Goal: Task Accomplishment & Management: Use online tool/utility

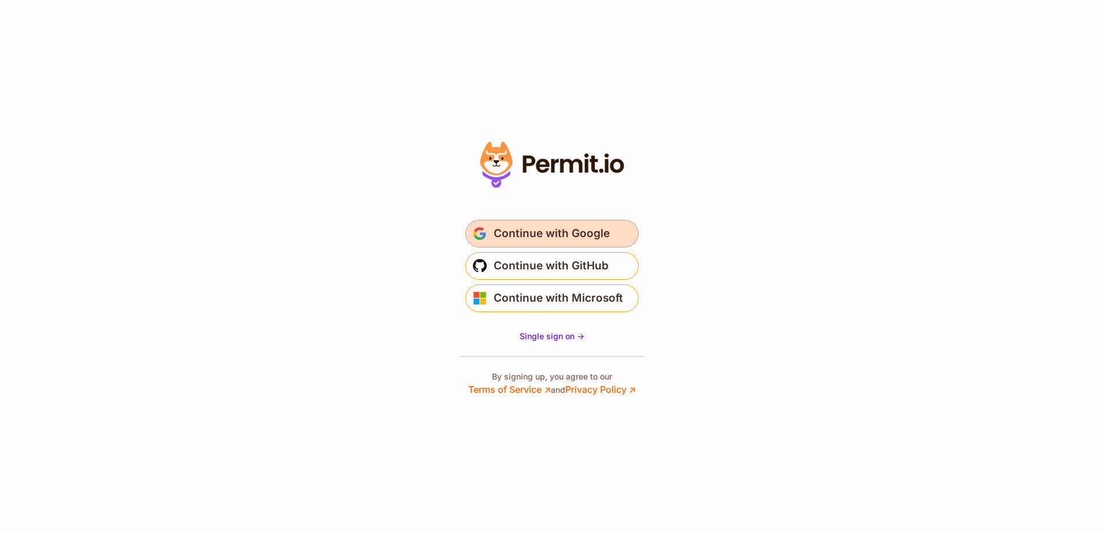
click at [541, 233] on span "Continue with Google" at bounding box center [552, 234] width 116 height 18
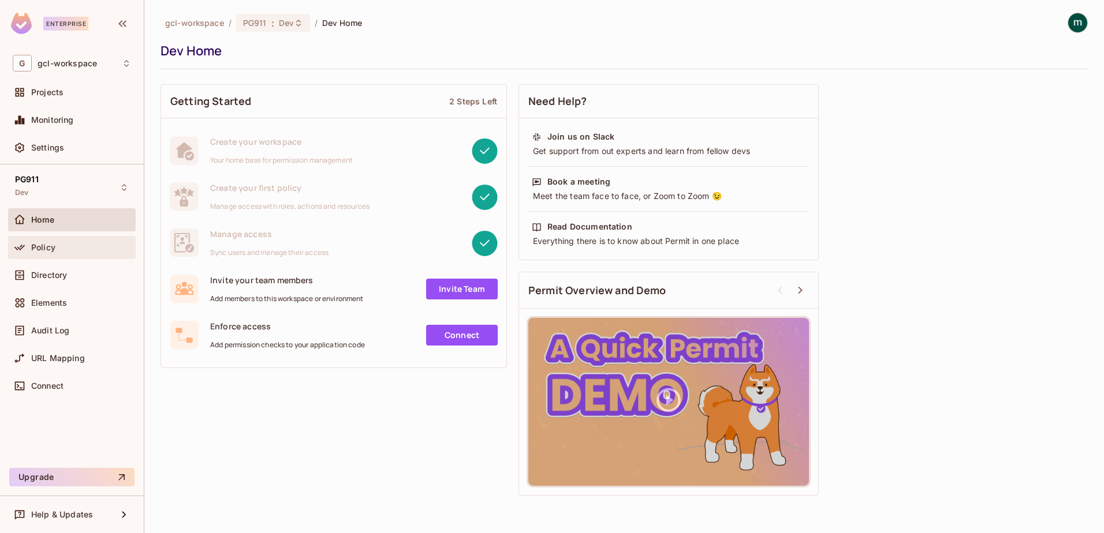
click at [40, 246] on span "Policy" at bounding box center [43, 247] width 24 height 9
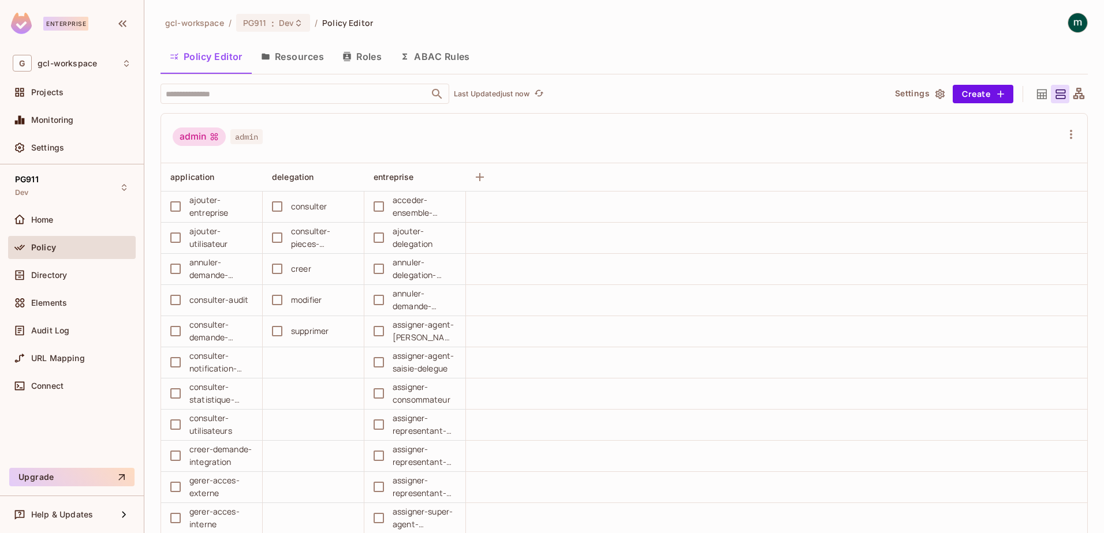
click at [1034, 96] on icon at bounding box center [1041, 94] width 14 height 14
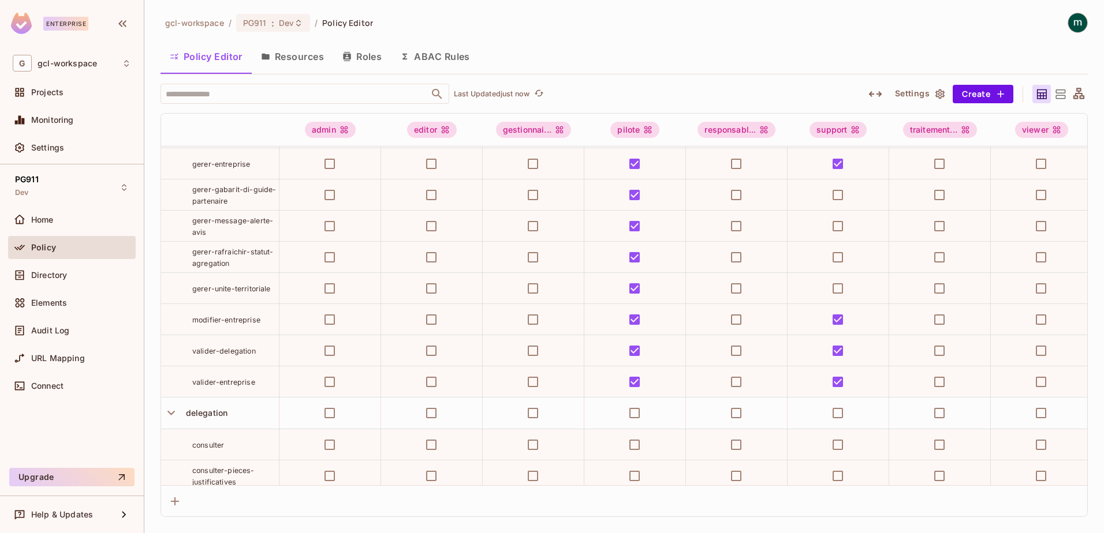
scroll to position [462, 0]
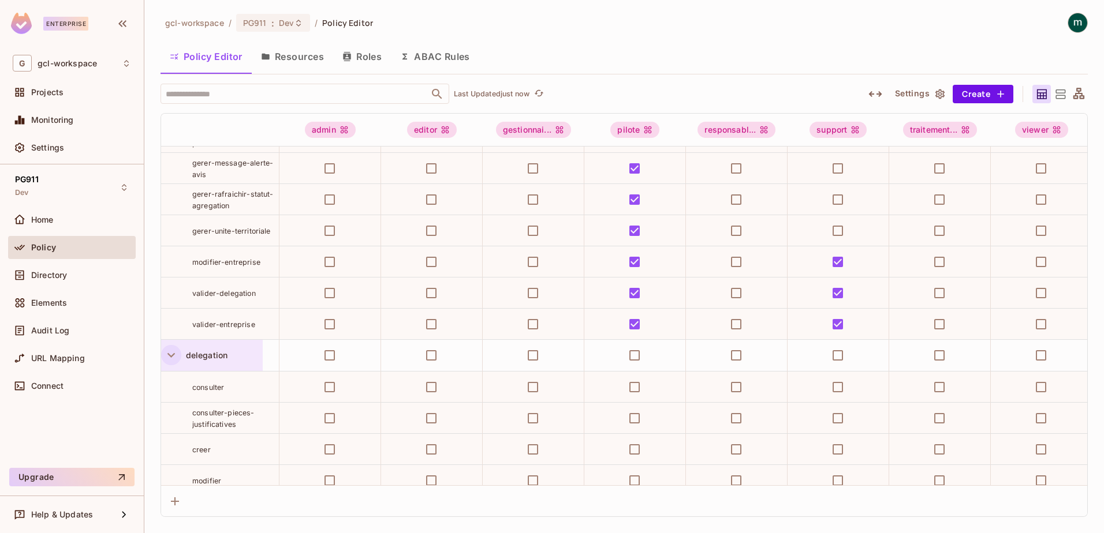
click at [169, 363] on icon "button" at bounding box center [171, 356] width 16 height 16
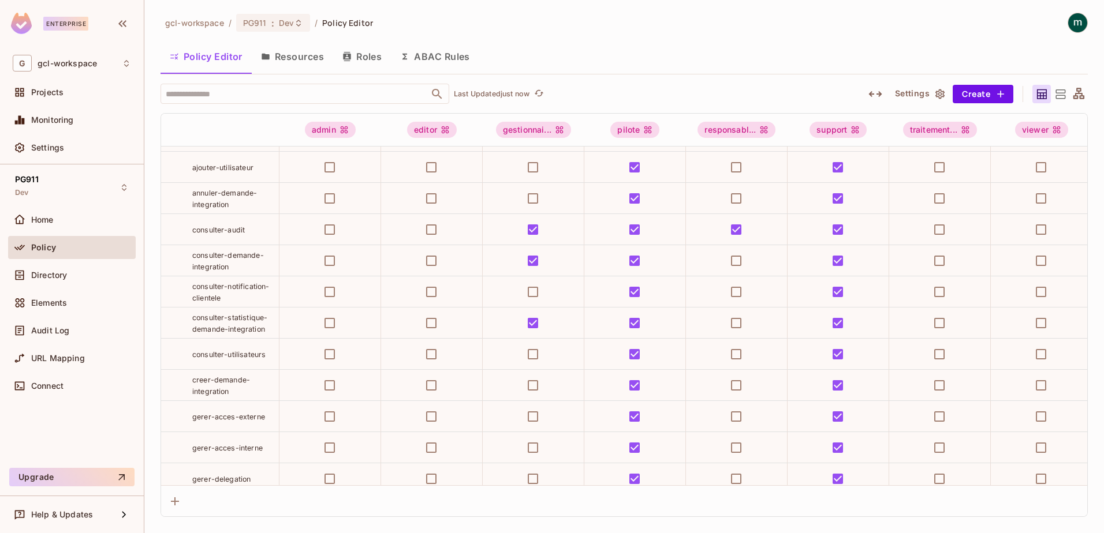
scroll to position [0, 0]
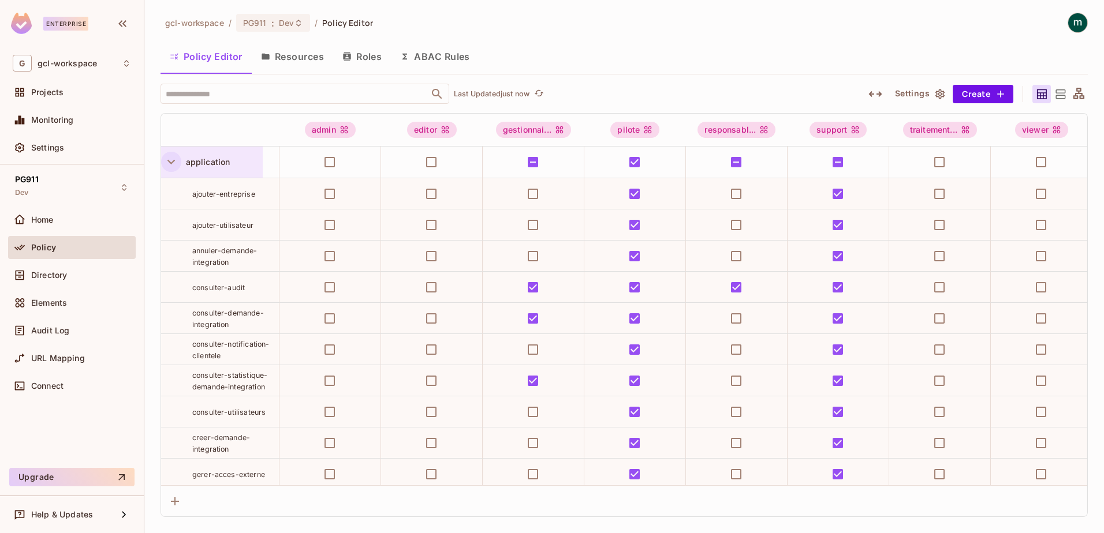
click at [173, 161] on icon "button" at bounding box center [171, 162] width 16 height 16
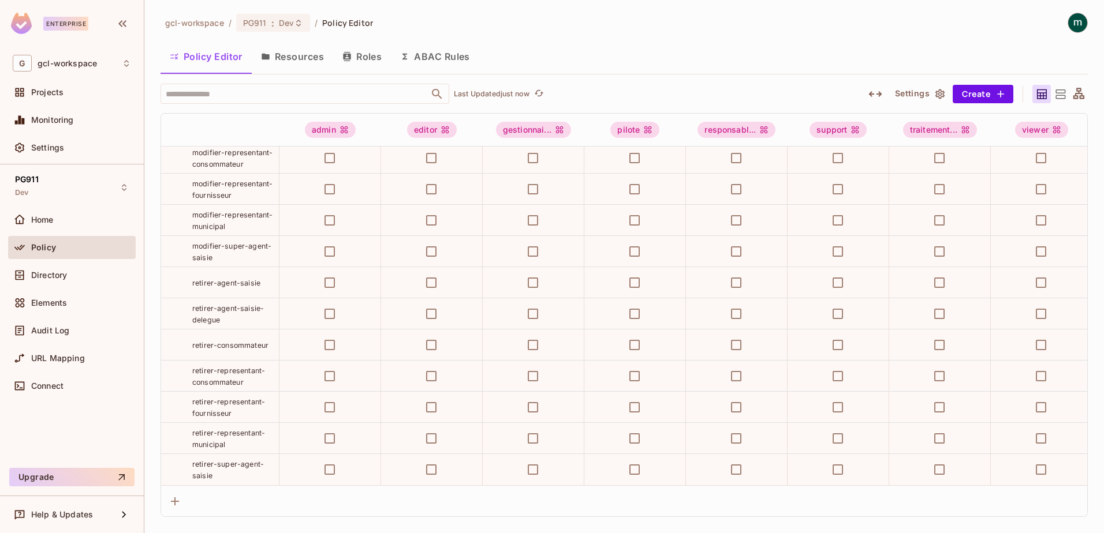
scroll to position [948, 0]
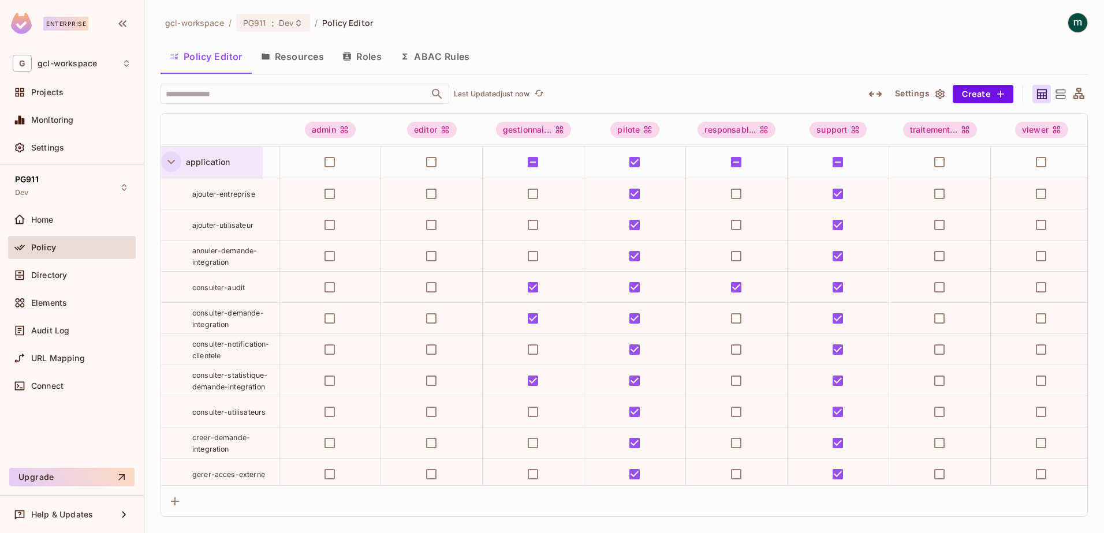
click at [170, 162] on icon "button" at bounding box center [171, 162] width 8 height 5
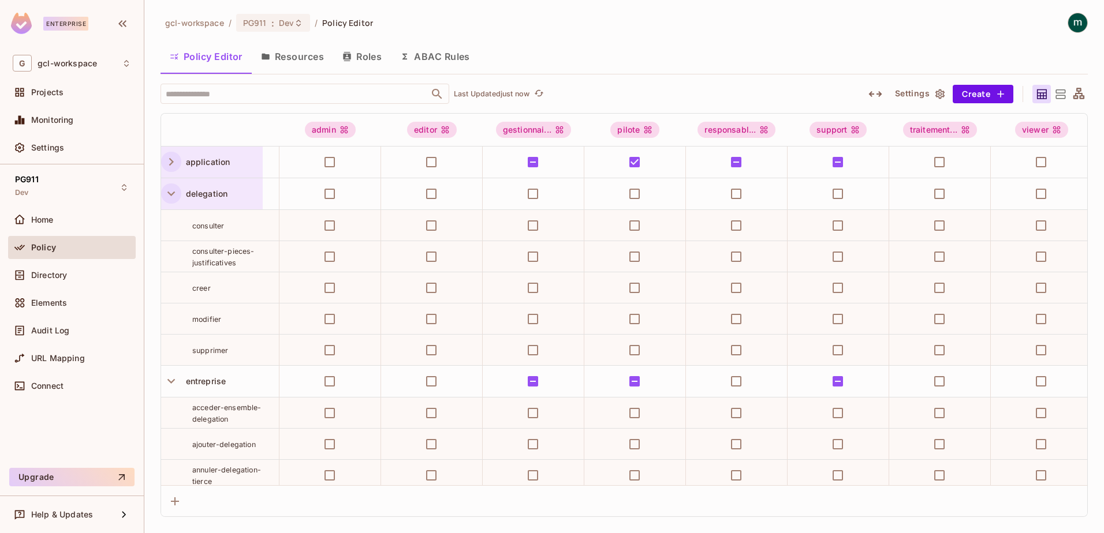
click at [172, 193] on icon "button" at bounding box center [171, 194] width 16 height 16
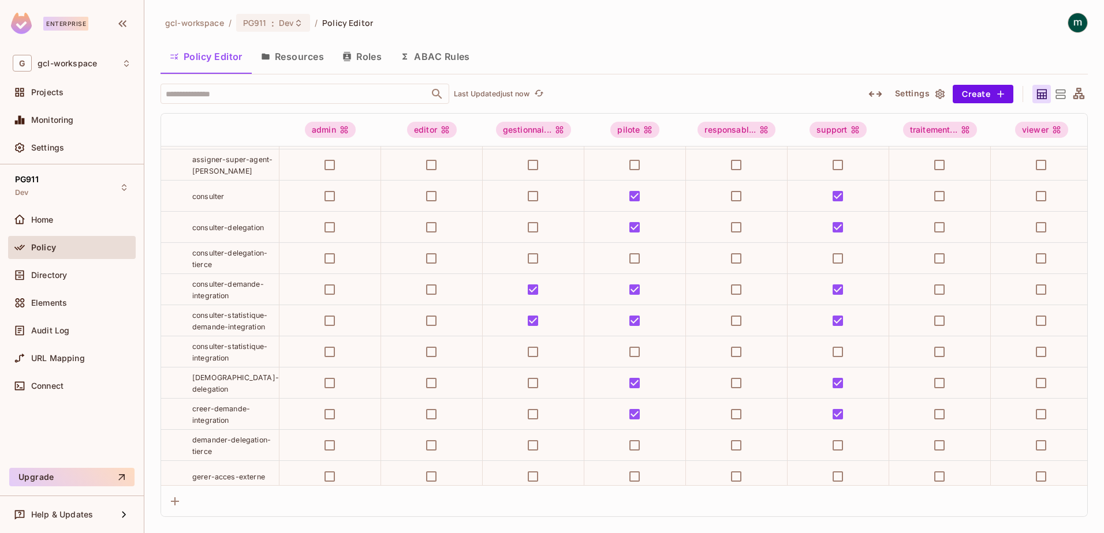
scroll to position [462, 0]
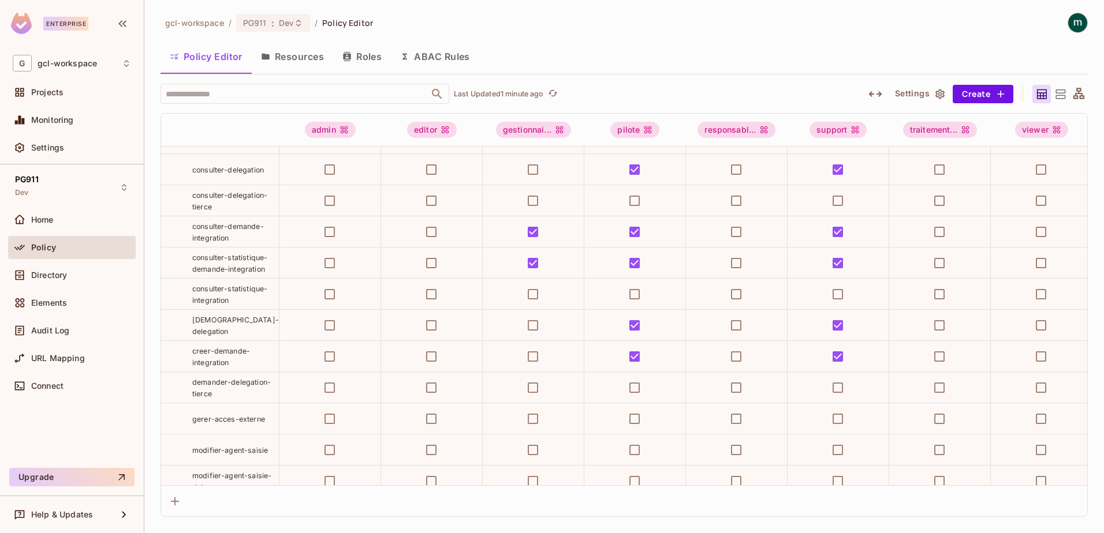
click at [154, 363] on div "gcl-workspace / PG911 : Dev / Policy Editor Policy Editor Resources Roles ABAC …" at bounding box center [623, 266] width 959 height 533
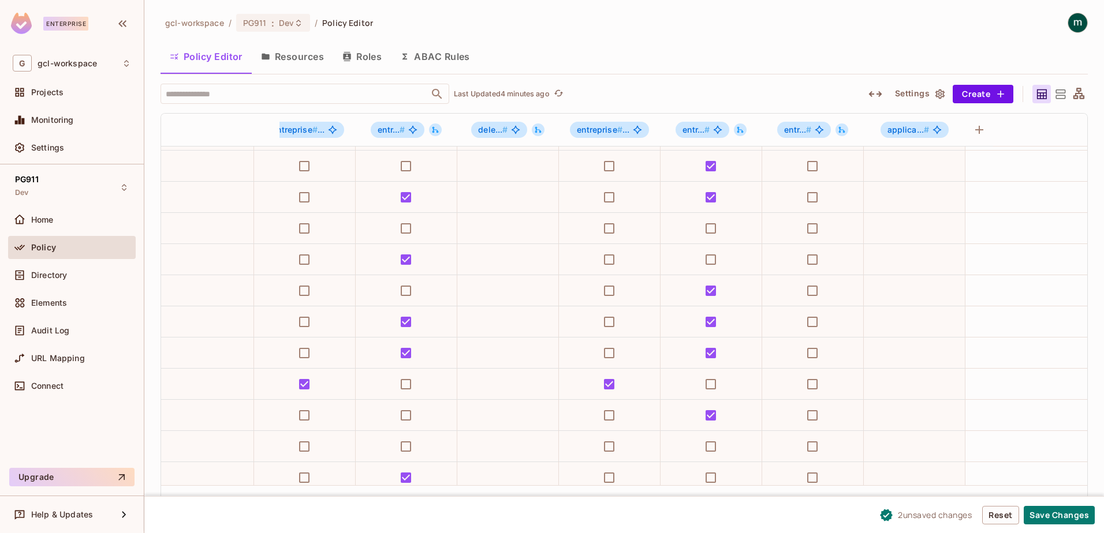
scroll to position [948, 1651]
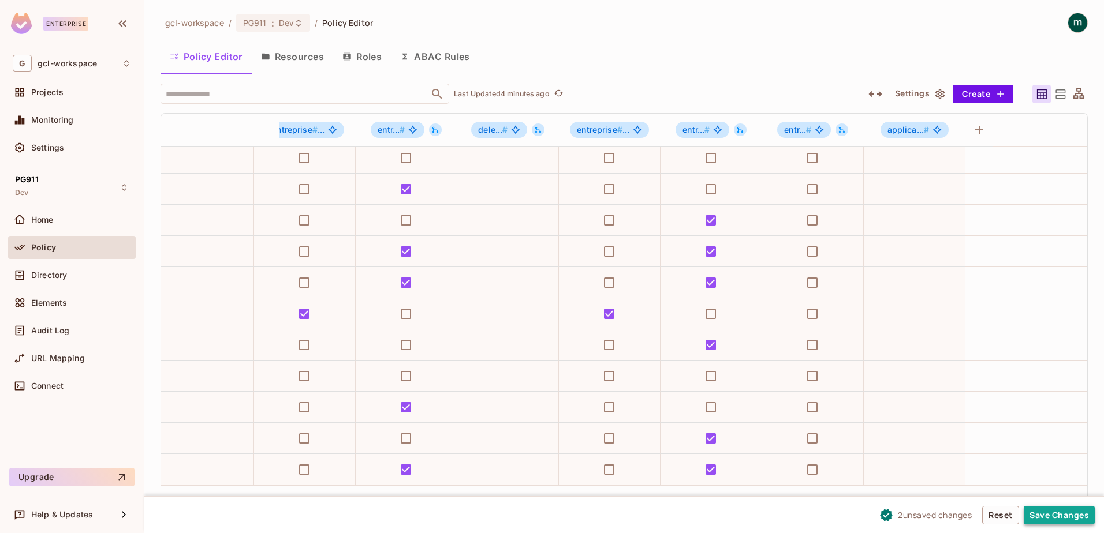
click at [1044, 511] on button "Save Changes" at bounding box center [1058, 515] width 71 height 18
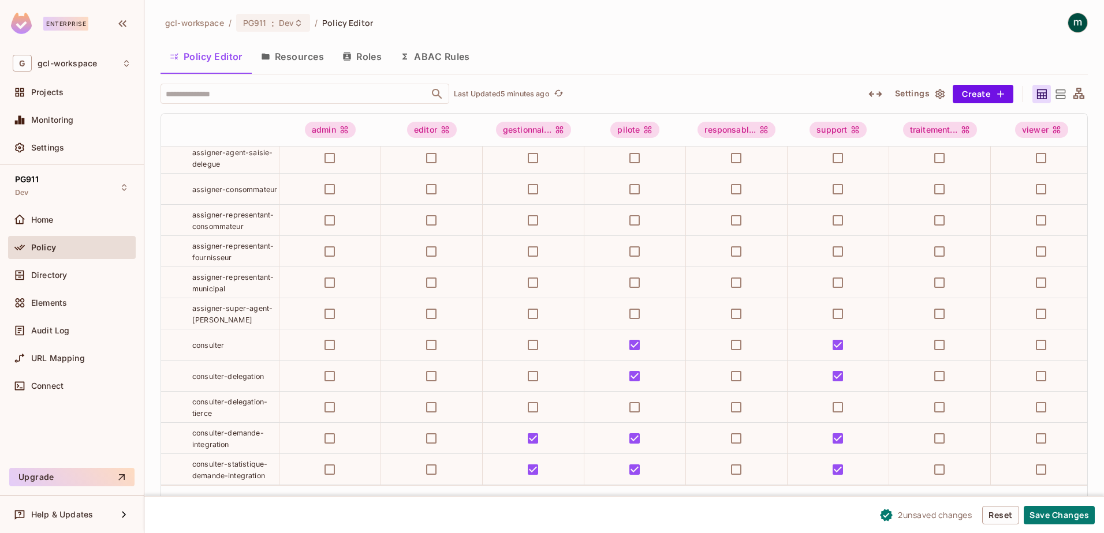
scroll to position [0, 0]
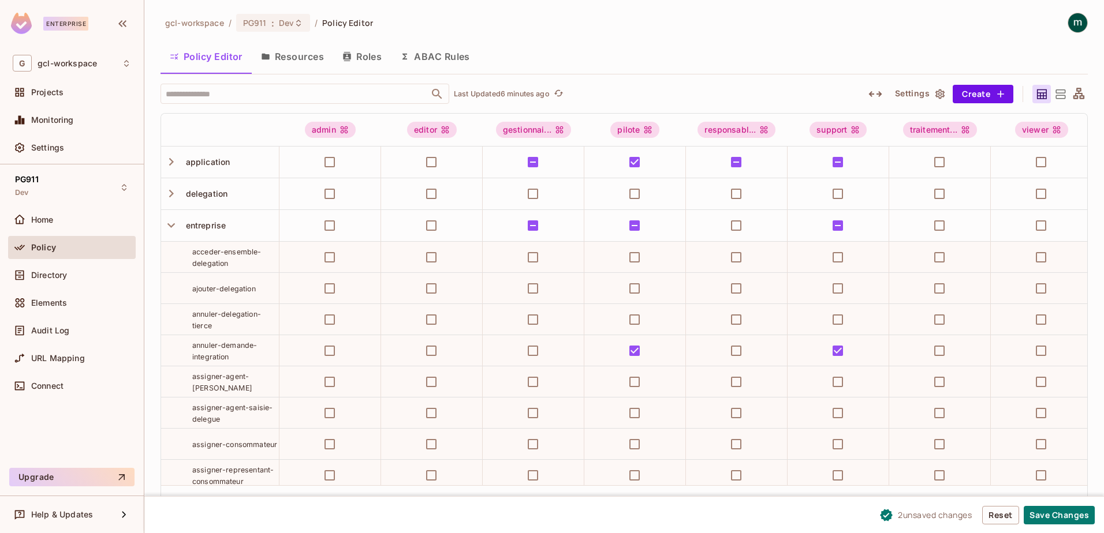
click at [663, 57] on div "Policy Editor Resources Roles ABAC Rules" at bounding box center [623, 56] width 927 height 29
click at [171, 195] on icon "button" at bounding box center [171, 194] width 5 height 8
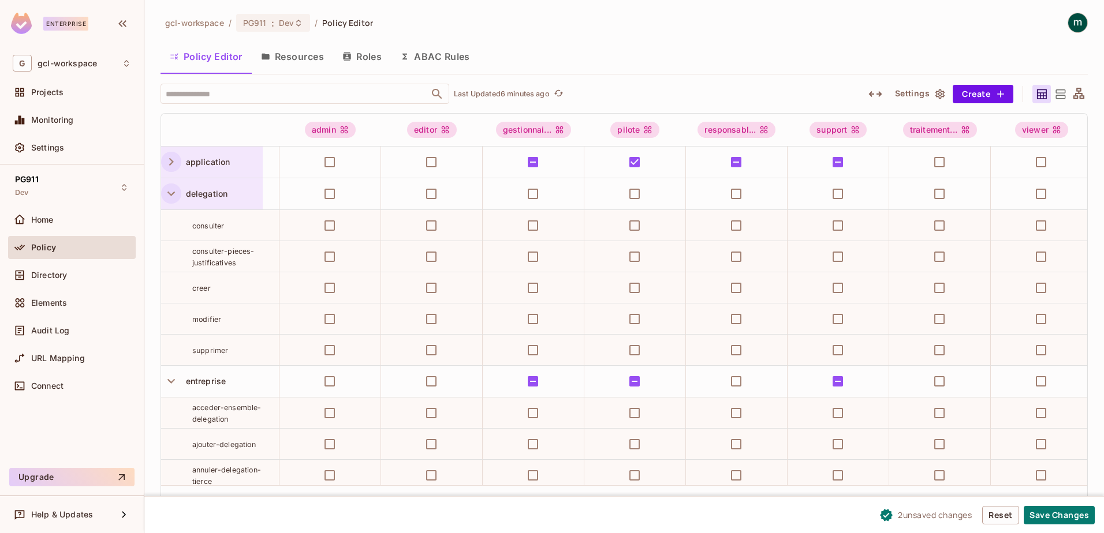
click at [172, 162] on icon "button" at bounding box center [171, 162] width 5 height 8
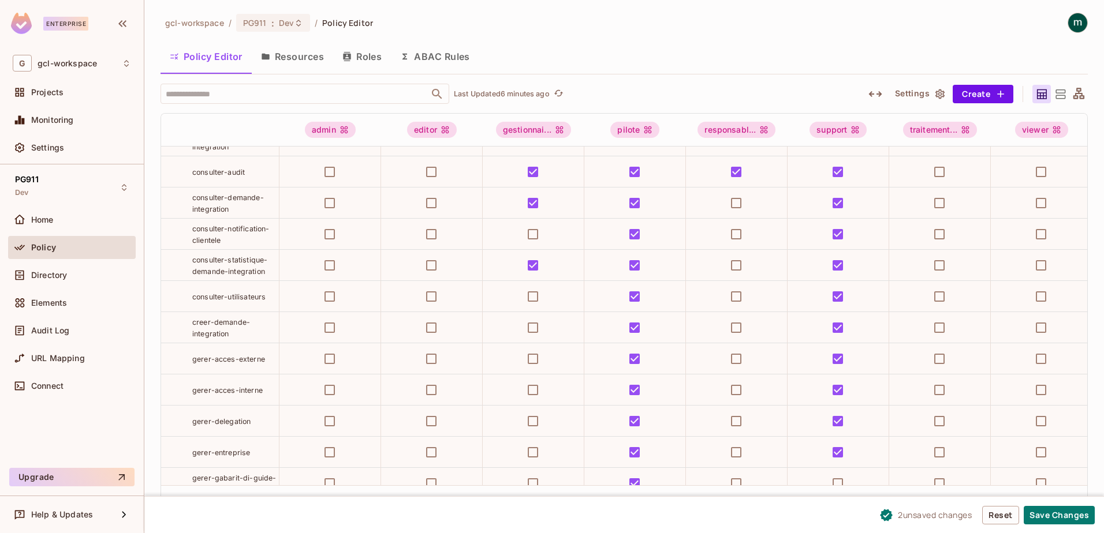
scroll to position [173, 0]
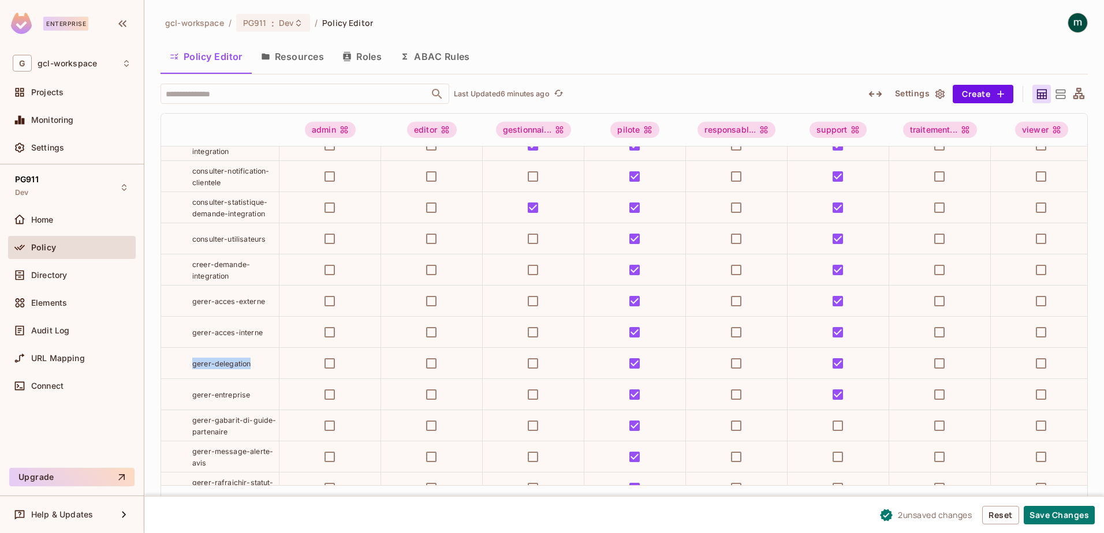
drag, startPoint x: 191, startPoint y: 387, endPoint x: 251, endPoint y: 388, distance: 59.5
click at [251, 369] on div "gerer-delegation" at bounding box center [220, 364] width 118 height 12
copy span "gerer-delegation"
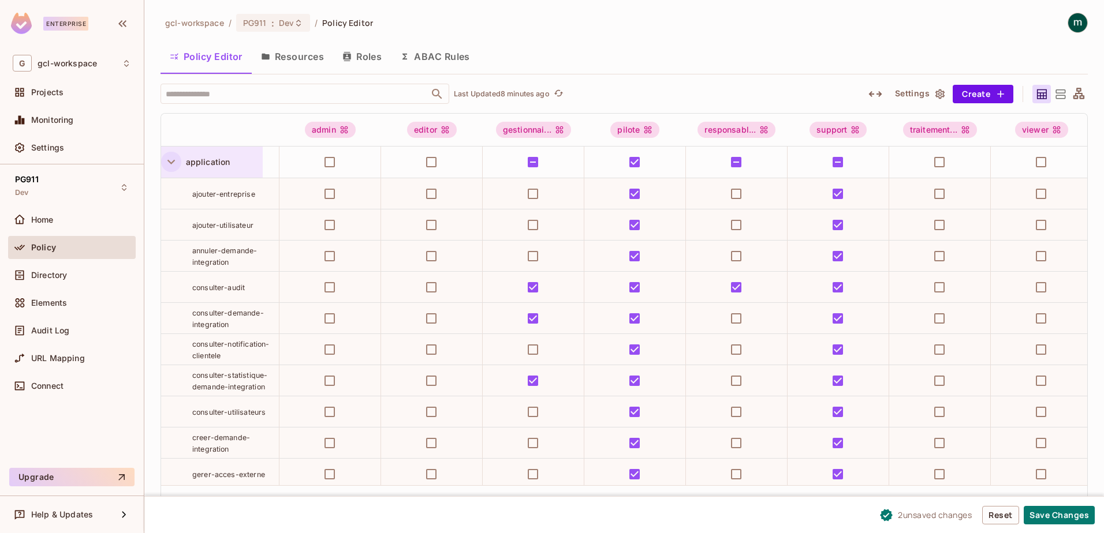
click at [167, 162] on icon "button" at bounding box center [171, 162] width 16 height 16
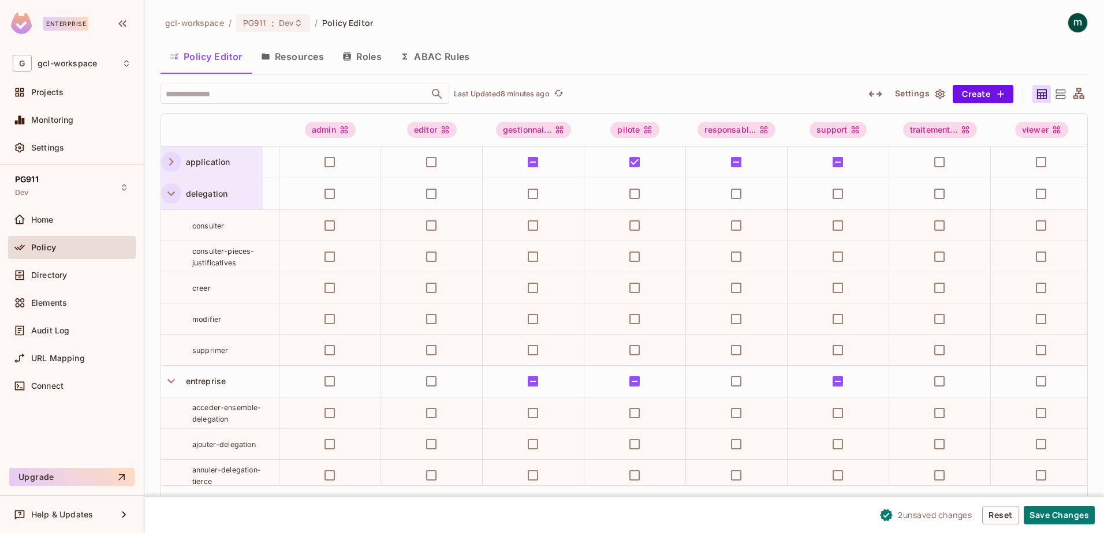
click at [174, 195] on icon "button" at bounding box center [171, 194] width 16 height 16
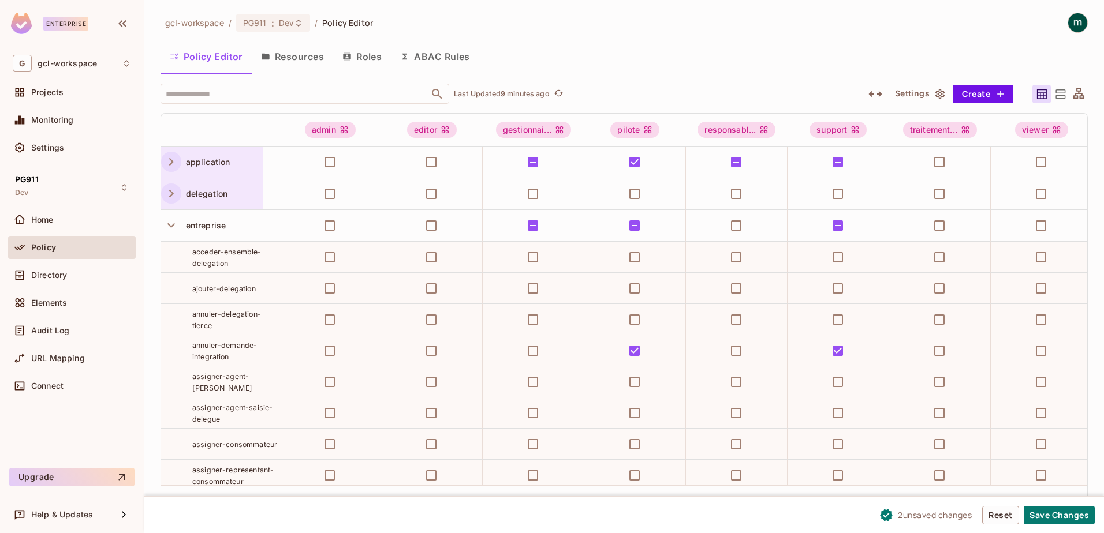
click at [670, 52] on div "Policy Editor Resources Roles ABAC Rules" at bounding box center [623, 56] width 927 height 29
click at [1079, 22] on img at bounding box center [1077, 22] width 19 height 19
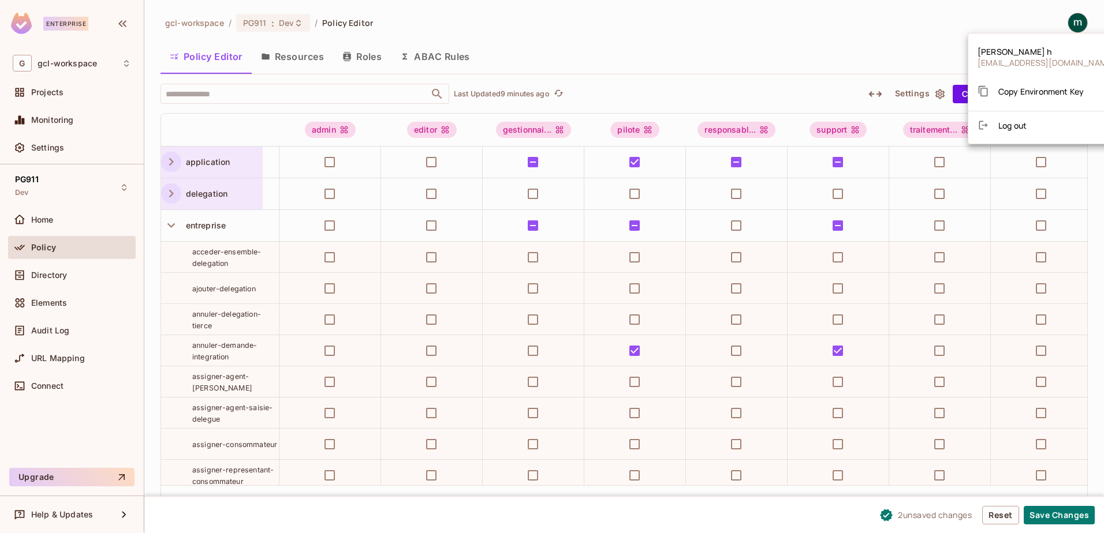
click at [1008, 126] on span "Log out" at bounding box center [1012, 125] width 28 height 11
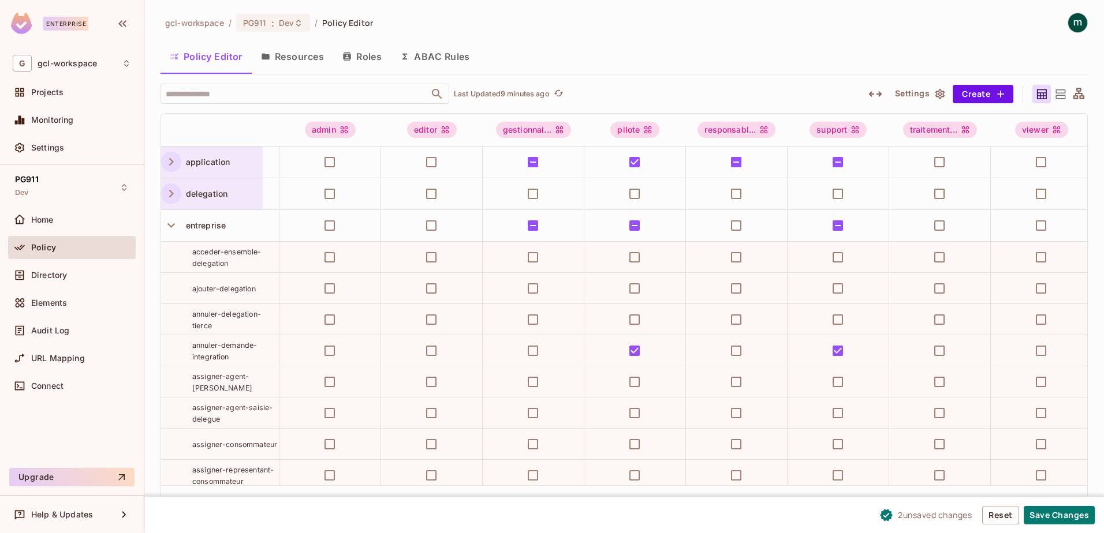
click at [529, 42] on div "gcl-workspace / PG911 : Dev / Policy Editor Policy Editor Resources Roles ABAC …" at bounding box center [623, 265] width 927 height 505
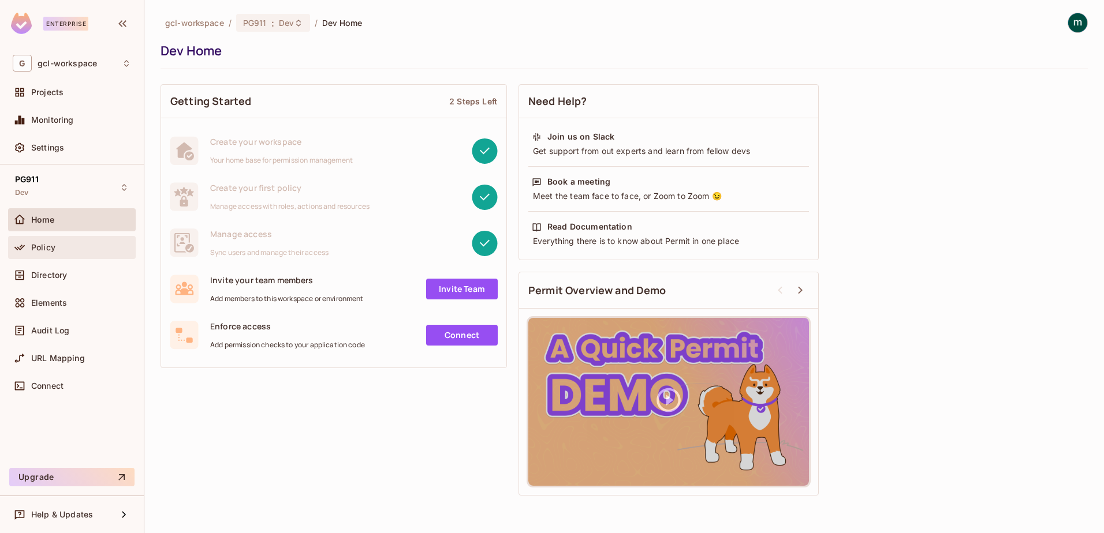
click at [39, 251] on span "Policy" at bounding box center [43, 247] width 24 height 9
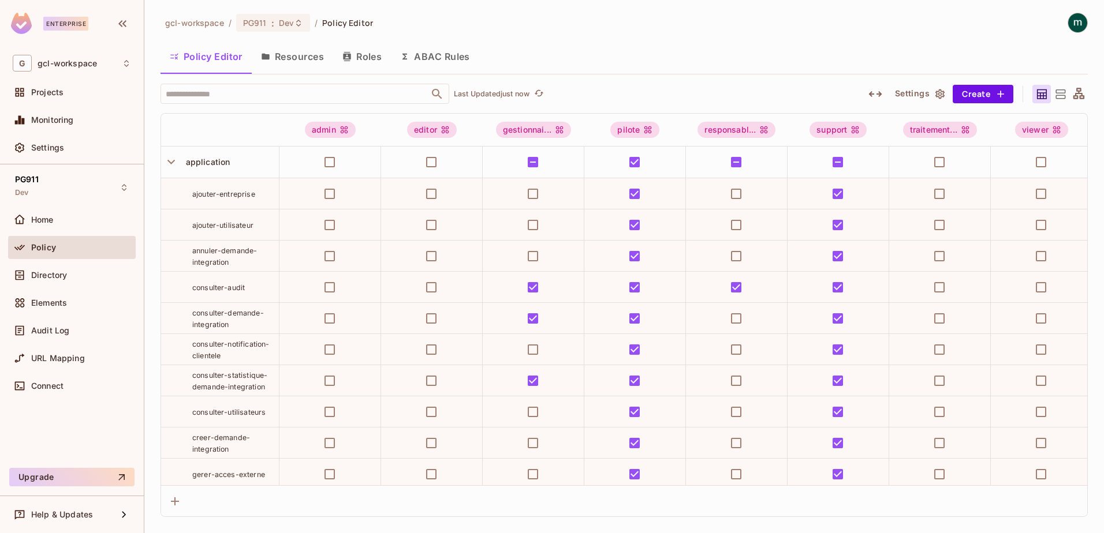
drag, startPoint x: 170, startPoint y: 163, endPoint x: 178, endPoint y: 233, distance: 70.3
click at [170, 163] on icon "button" at bounding box center [171, 162] width 8 height 5
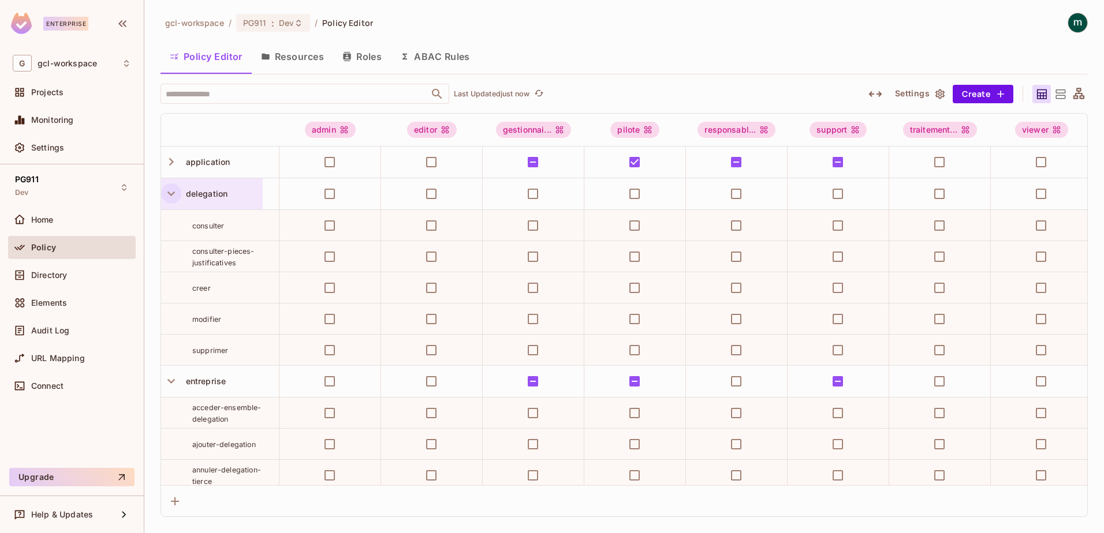
click at [173, 189] on icon "button" at bounding box center [171, 194] width 16 height 16
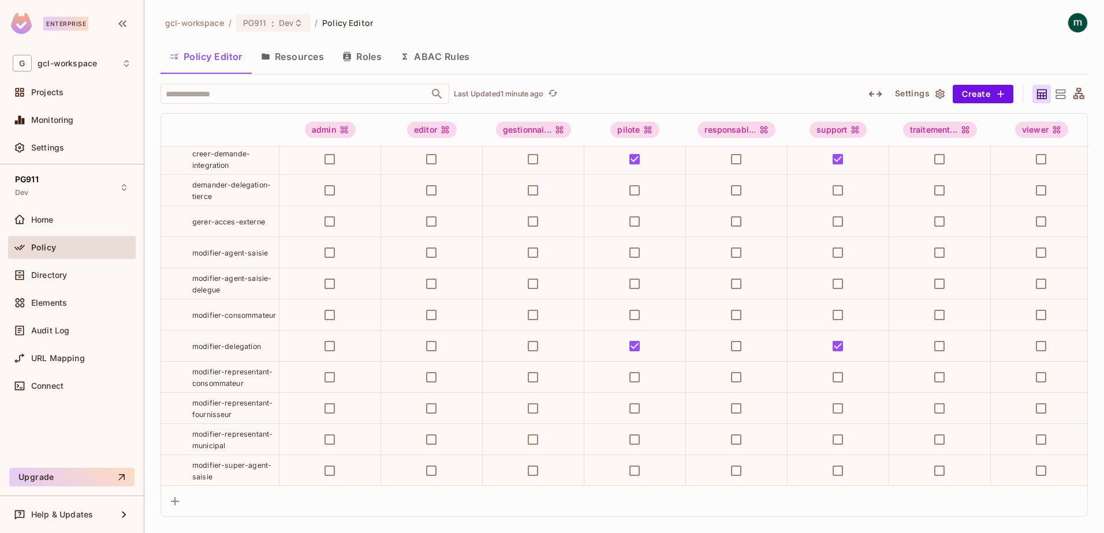
scroll to position [601, 0]
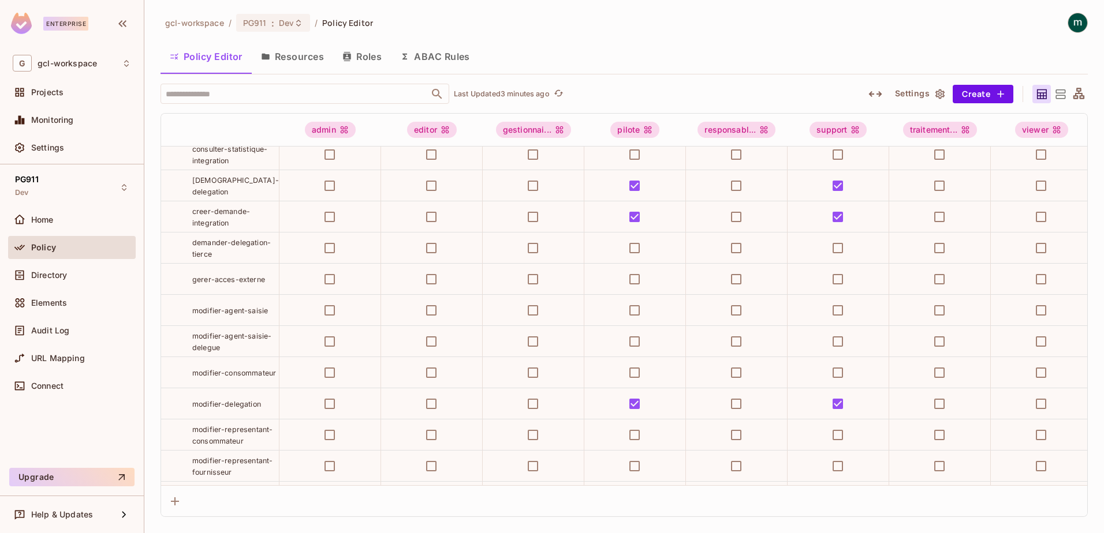
click at [53, 252] on span "Policy" at bounding box center [43, 247] width 25 height 9
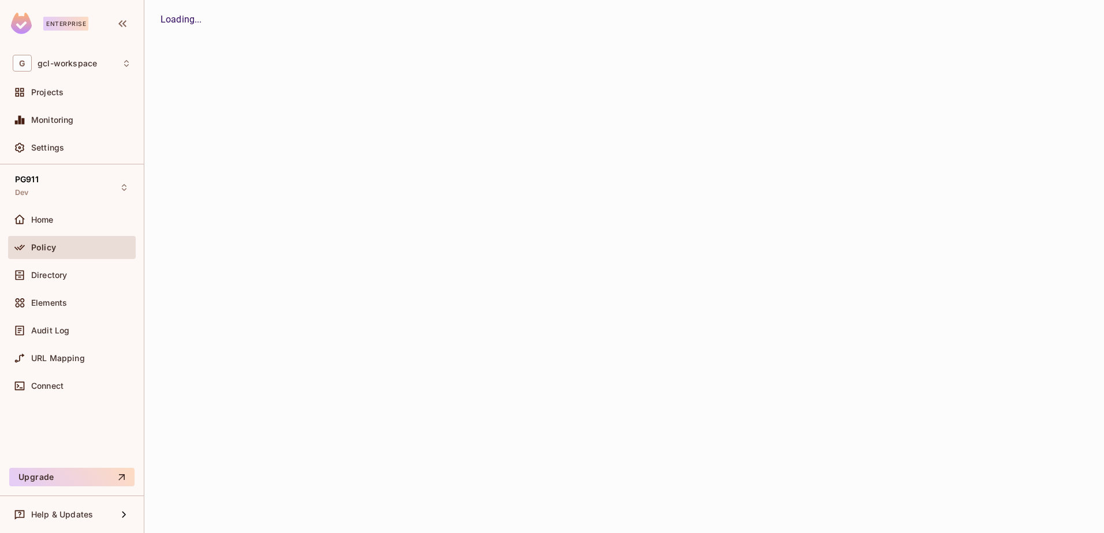
click at [50, 249] on span "Policy" at bounding box center [43, 247] width 25 height 9
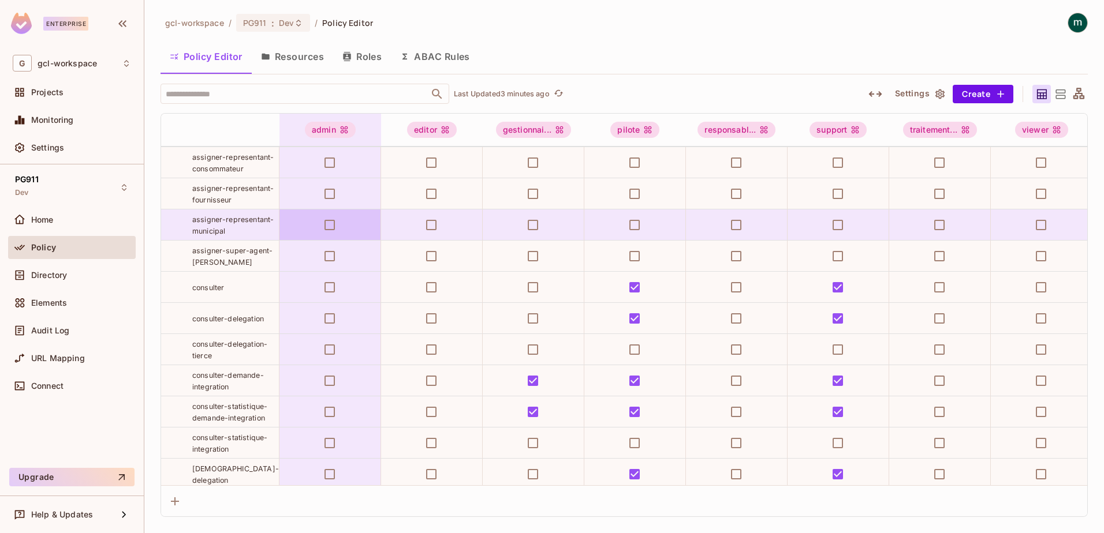
scroll to position [197, 0]
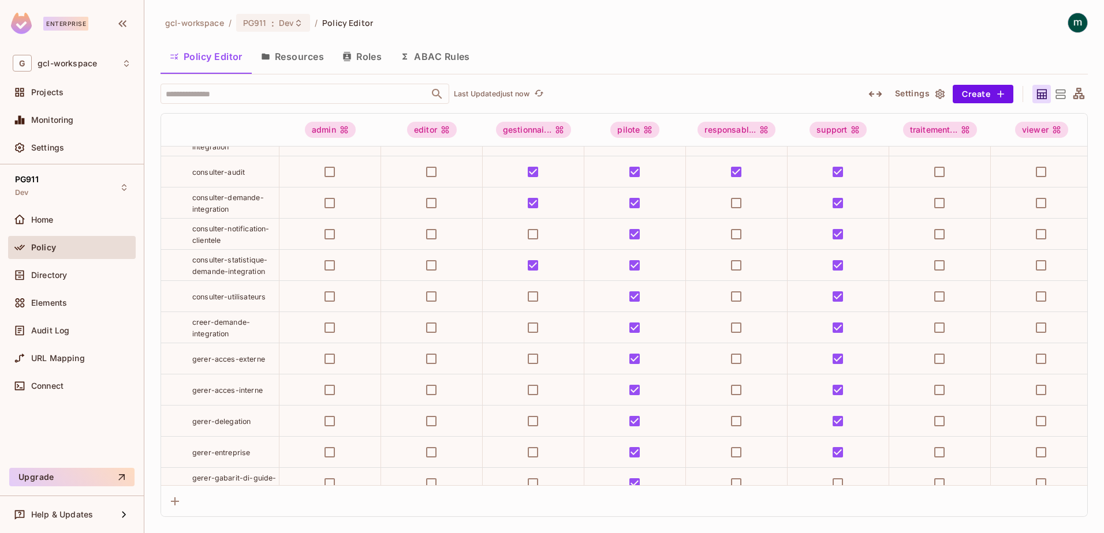
scroll to position [173, 0]
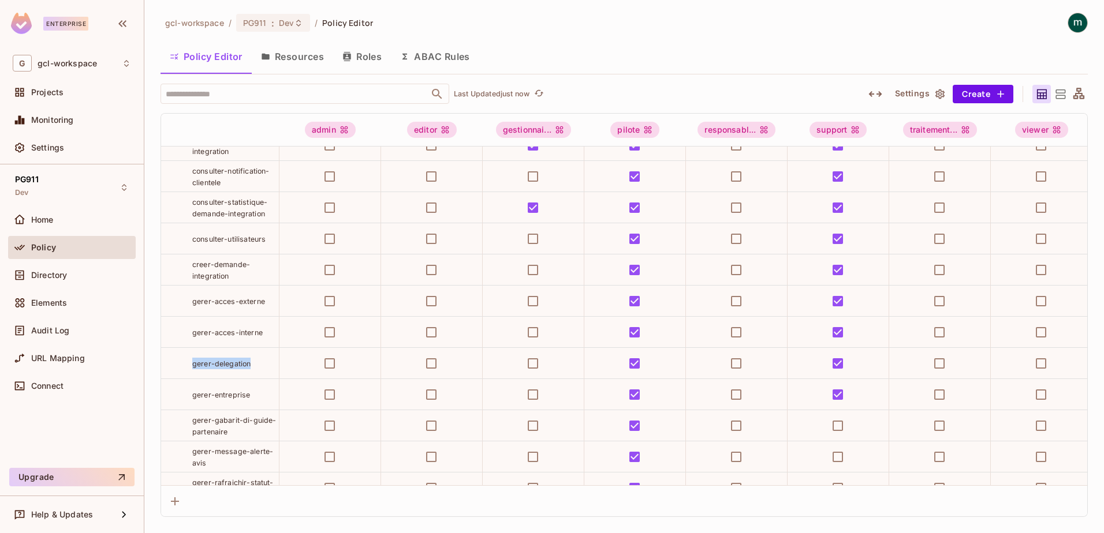
drag, startPoint x: 192, startPoint y: 388, endPoint x: 253, endPoint y: 387, distance: 61.2
click at [253, 369] on div "gerer-delegation" at bounding box center [235, 364] width 87 height 12
copy span "gerer-delegation"
click at [798, 45] on div "Policy Editor Resources Roles ABAC Rules" at bounding box center [623, 56] width 927 height 29
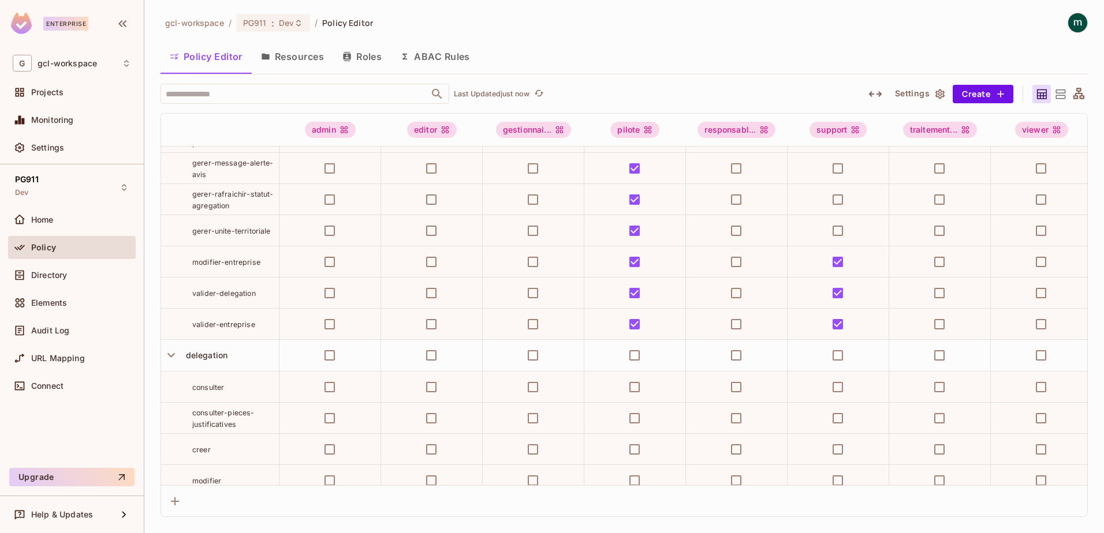
scroll to position [635, 0]
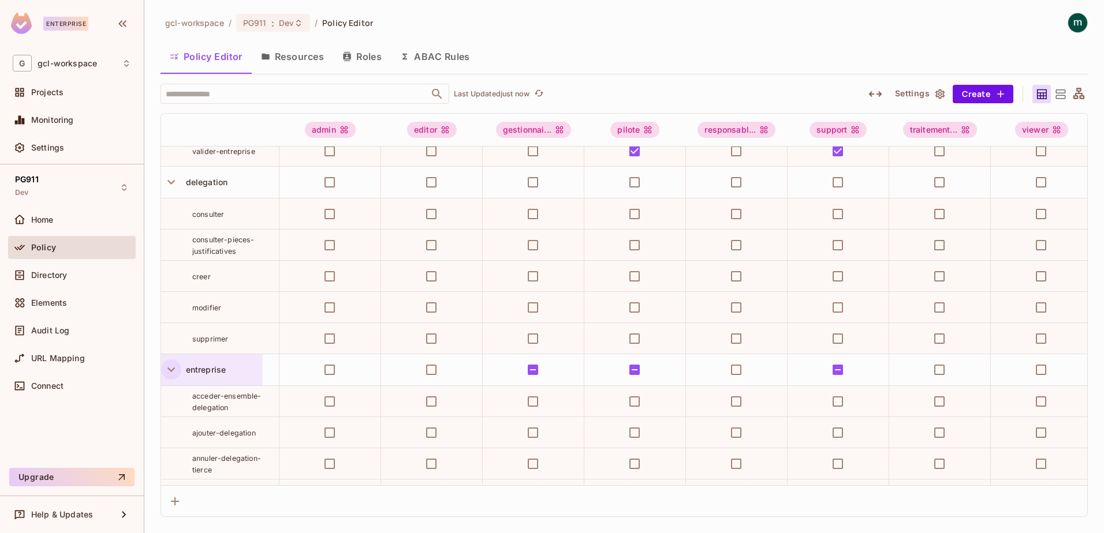
click at [175, 378] on icon "button" at bounding box center [171, 370] width 16 height 16
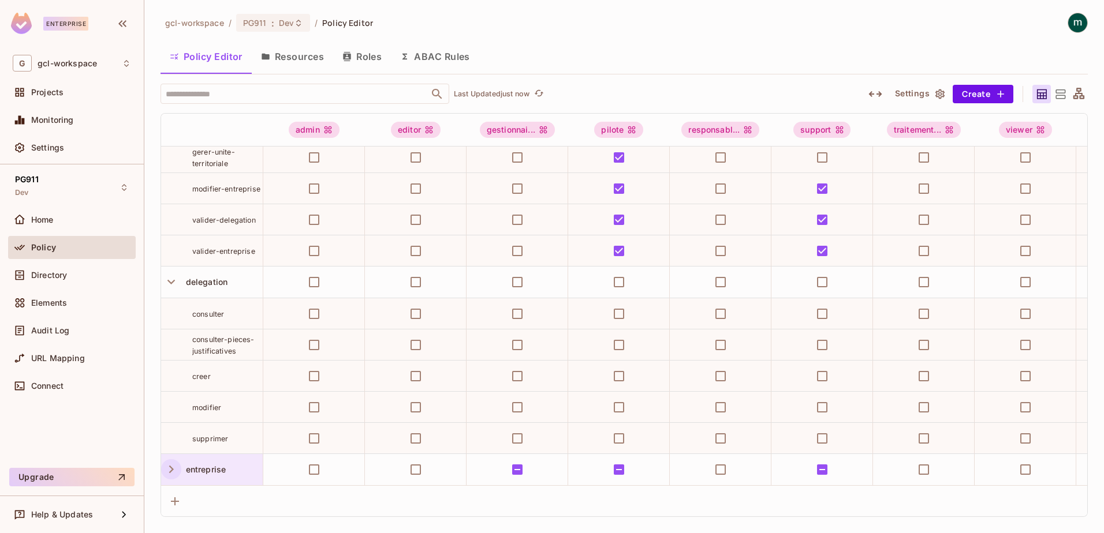
scroll to position [567, 0]
click at [169, 275] on icon "button" at bounding box center [171, 282] width 16 height 16
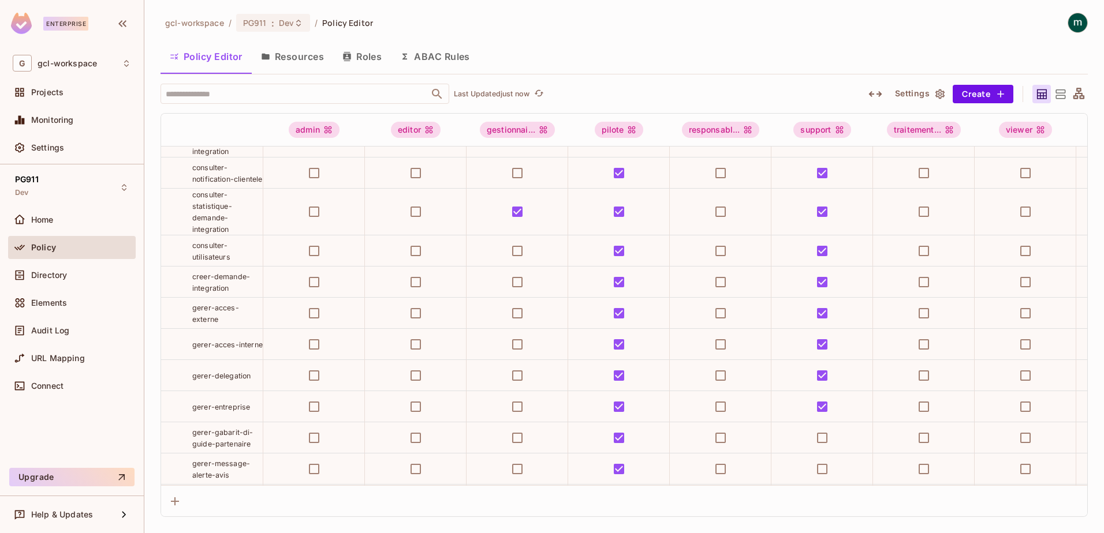
scroll to position [0, 0]
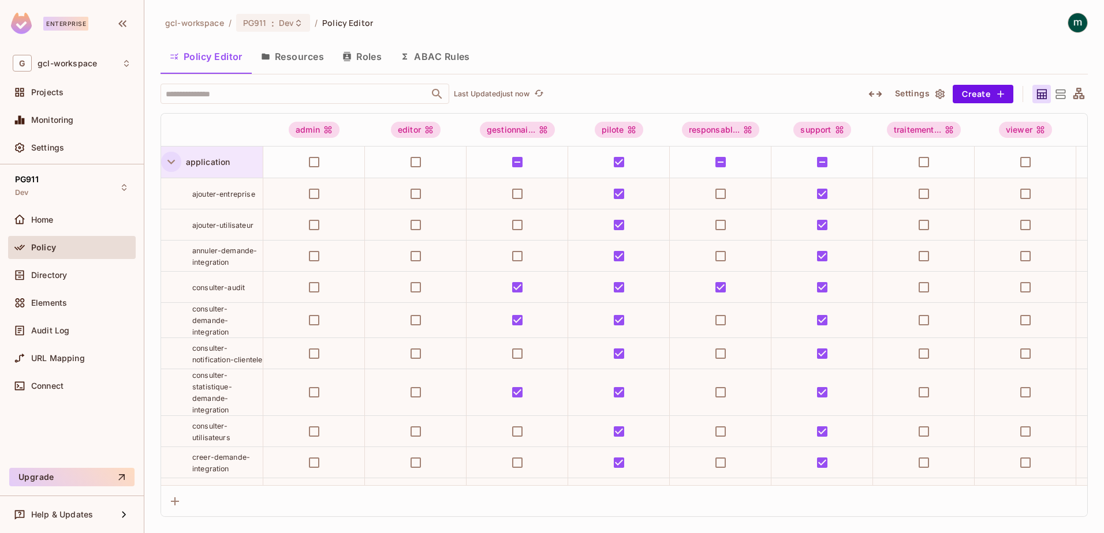
click at [170, 165] on icon "button" at bounding box center [171, 162] width 16 height 16
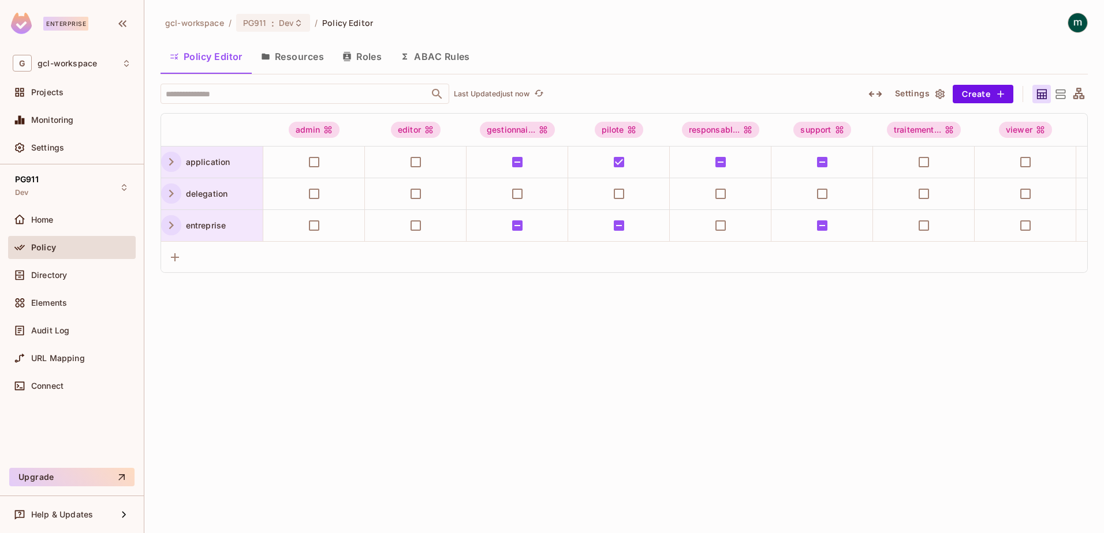
click at [173, 223] on icon "button" at bounding box center [171, 226] width 16 height 16
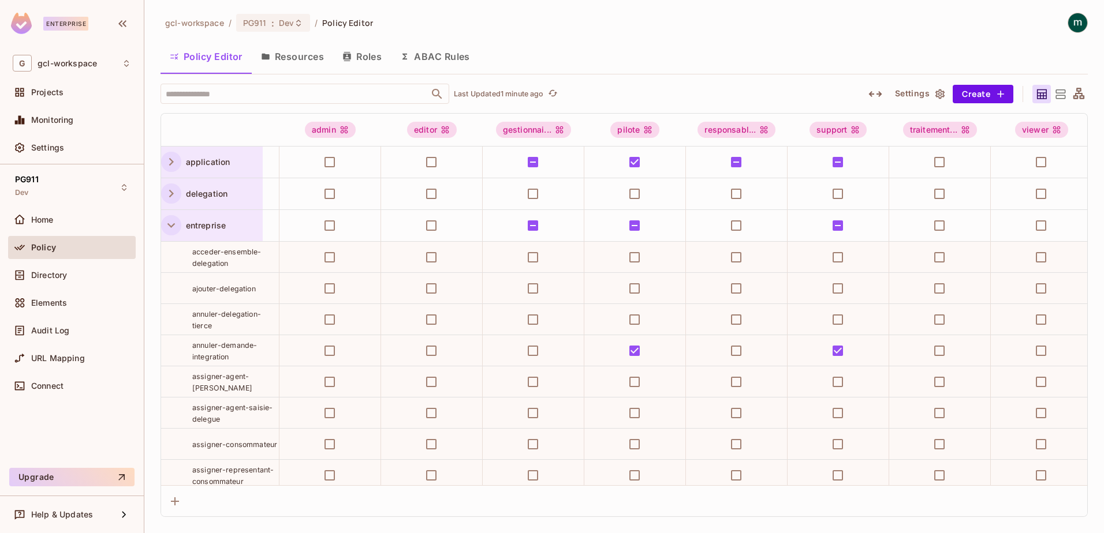
click at [171, 162] on icon "button" at bounding box center [171, 162] width 16 height 16
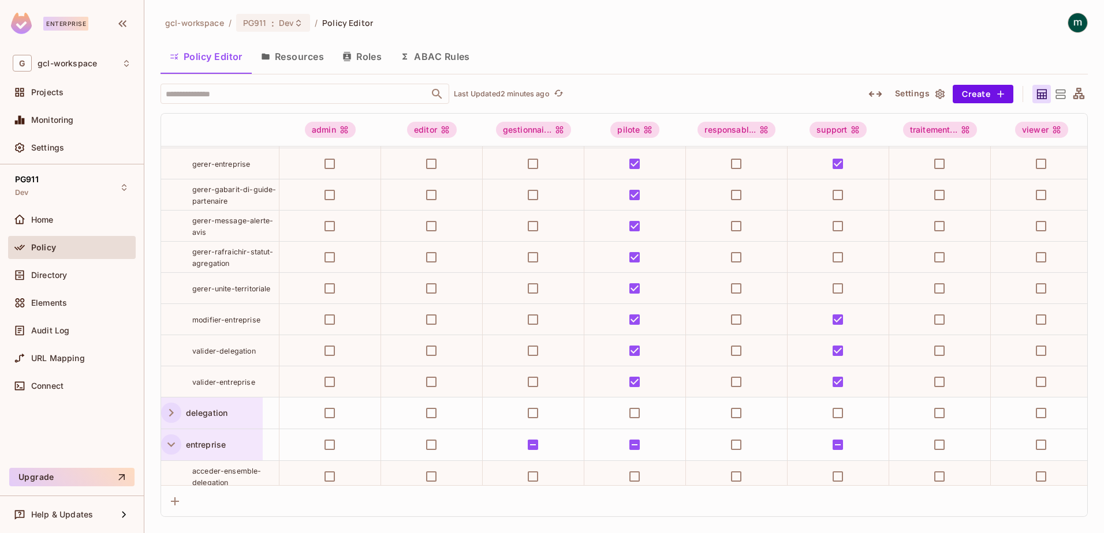
scroll to position [289, 0]
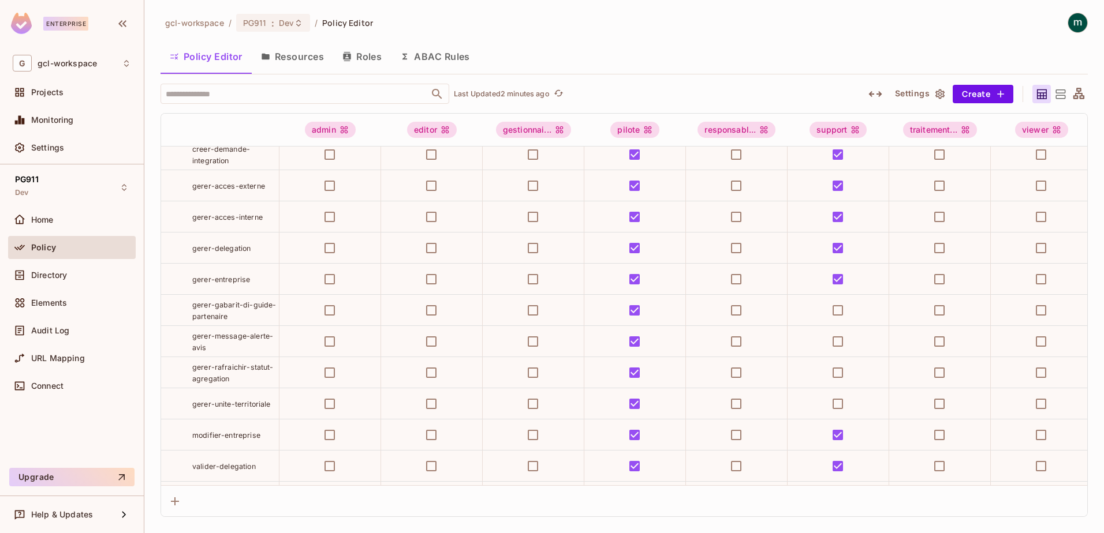
drag, startPoint x: 287, startPoint y: 54, endPoint x: 231, endPoint y: 102, distance: 73.7
click at [286, 54] on button "Resources" at bounding box center [292, 56] width 81 height 29
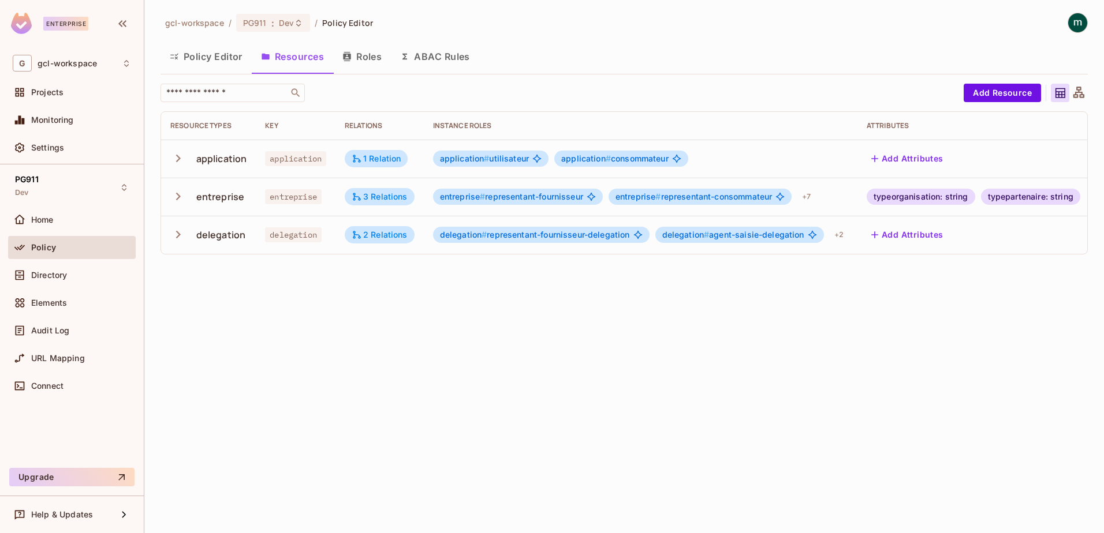
click at [211, 54] on button "Policy Editor" at bounding box center [205, 56] width 91 height 29
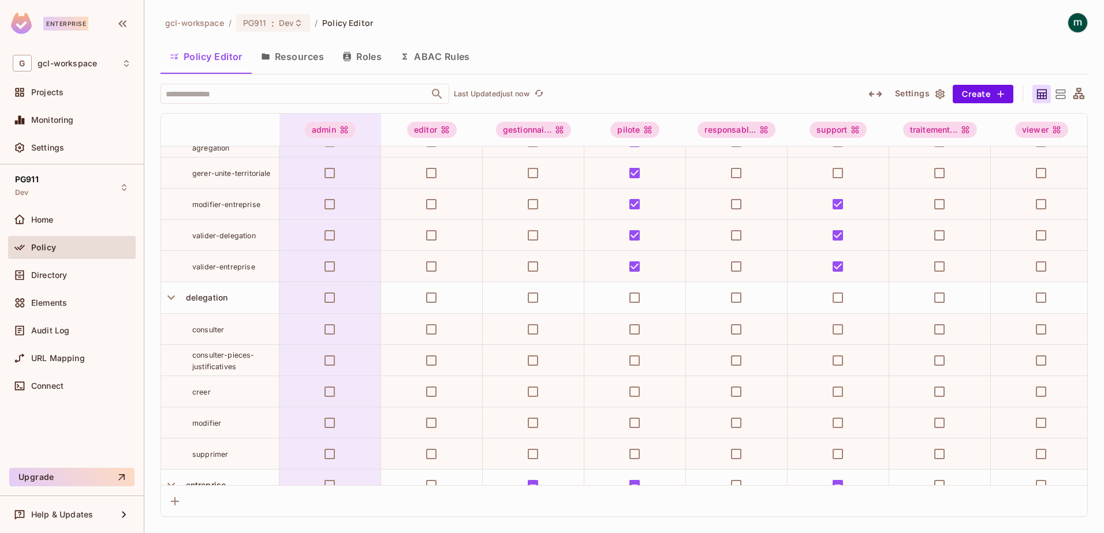
scroll to position [693, 0]
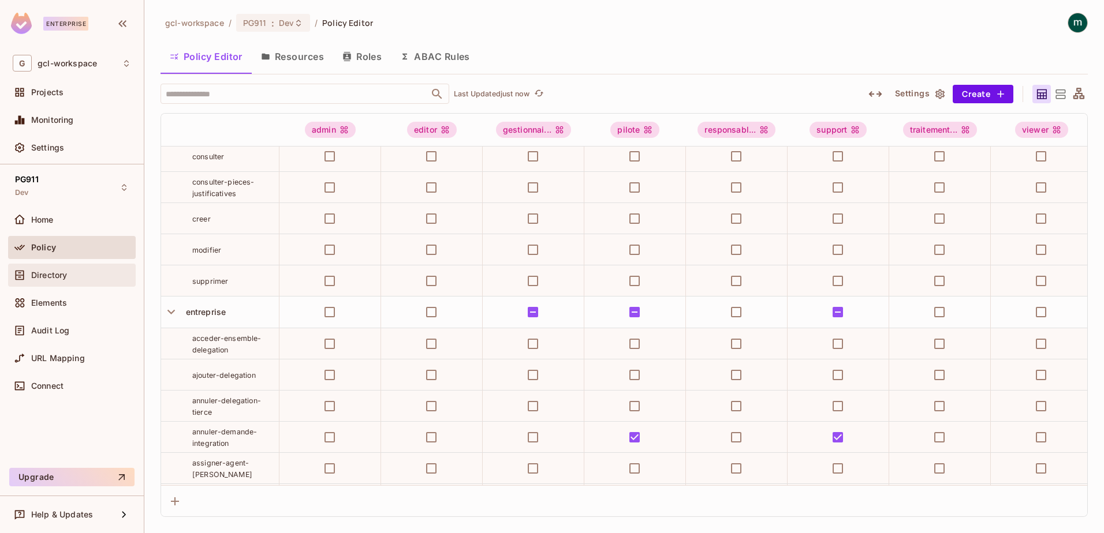
click at [53, 275] on span "Directory" at bounding box center [49, 275] width 36 height 9
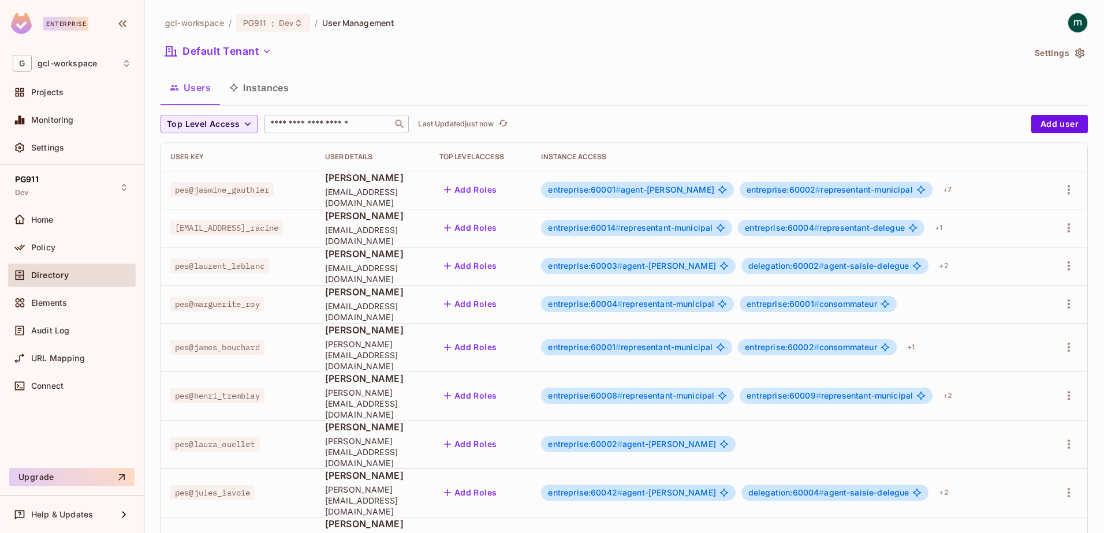
click at [308, 124] on input "text" at bounding box center [328, 124] width 121 height 12
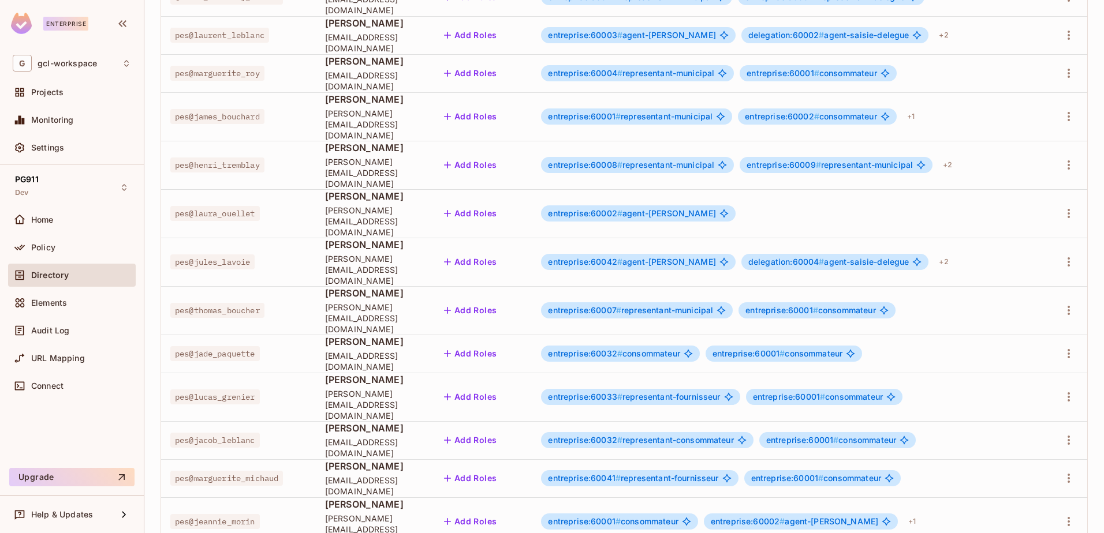
scroll to position [273, 0]
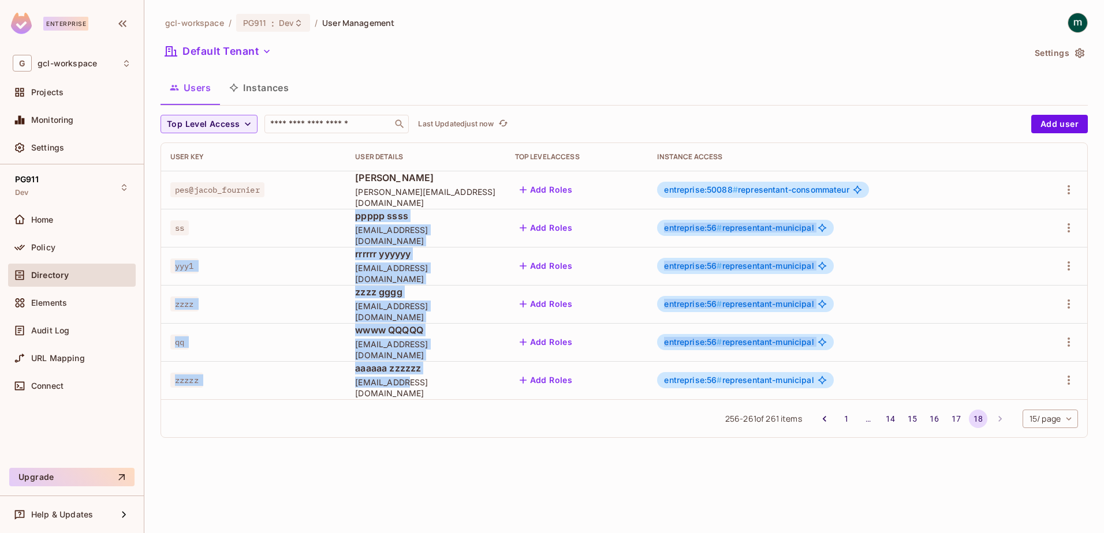
drag, startPoint x: 348, startPoint y: 223, endPoint x: 445, endPoint y: 388, distance: 192.0
click at [445, 388] on tbody "pes@jacob_fournier Jacob Fournier jacob_fournier@yopmail.com Add Roles entrepri…" at bounding box center [624, 285] width 926 height 229
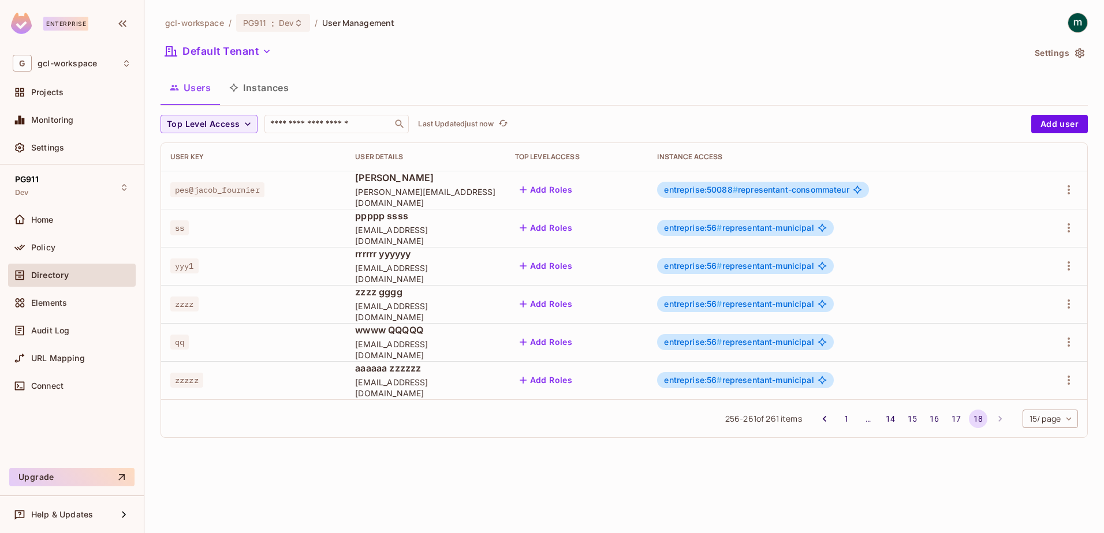
click at [461, 421] on div "256 - 261 of 261 items 1 … 14 15 16 17 18 15 / page ** ​" at bounding box center [624, 418] width 926 height 38
drag, startPoint x: 186, startPoint y: 231, endPoint x: 173, endPoint y: 231, distance: 13.9
click at [173, 231] on span "ss" at bounding box center [179, 228] width 18 height 15
drag, startPoint x: 173, startPoint y: 231, endPoint x: 186, endPoint y: 231, distance: 13.3
click at [185, 230] on span "ss" at bounding box center [179, 228] width 18 height 15
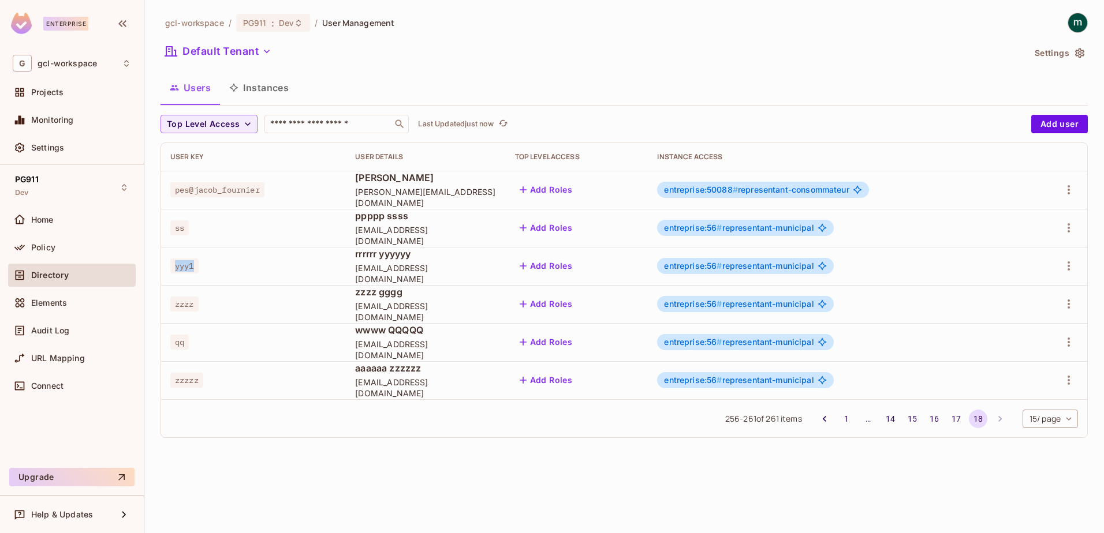
drag, startPoint x: 173, startPoint y: 270, endPoint x: 197, endPoint y: 272, distance: 24.3
click at [197, 272] on span "yyy1" at bounding box center [184, 266] width 28 height 15
drag, startPoint x: 197, startPoint y: 272, endPoint x: 221, endPoint y: 271, distance: 23.7
click at [274, 290] on td "zzzz" at bounding box center [253, 304] width 185 height 38
click at [36, 244] on span "Policy" at bounding box center [43, 247] width 24 height 9
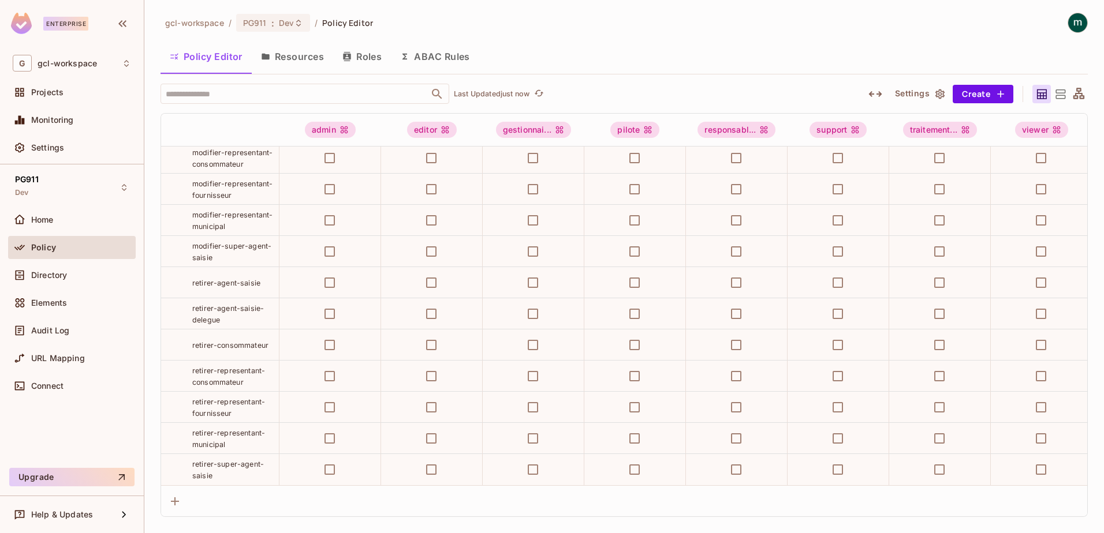
scroll to position [1751, 0]
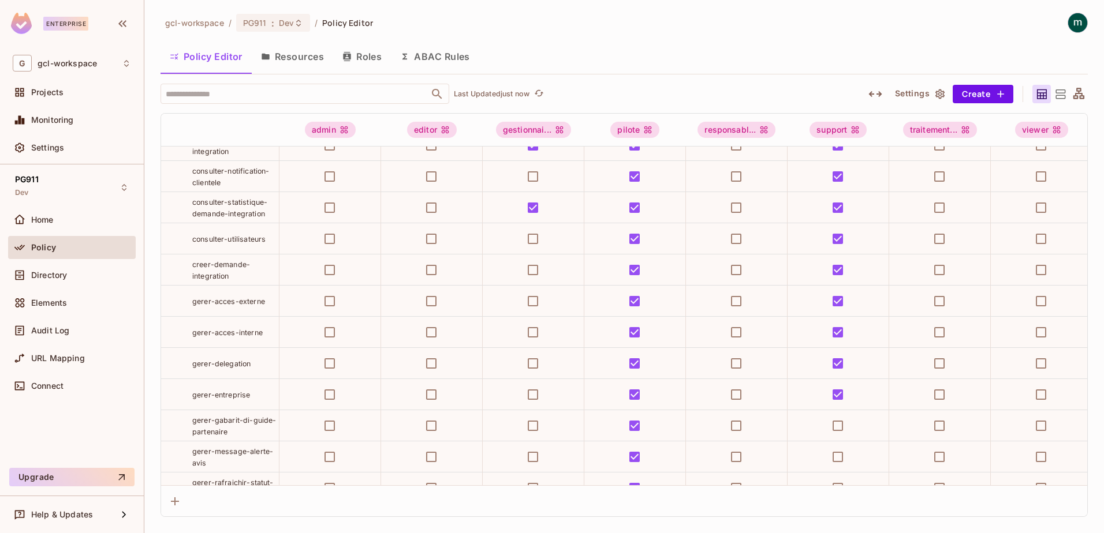
scroll to position [289, 0]
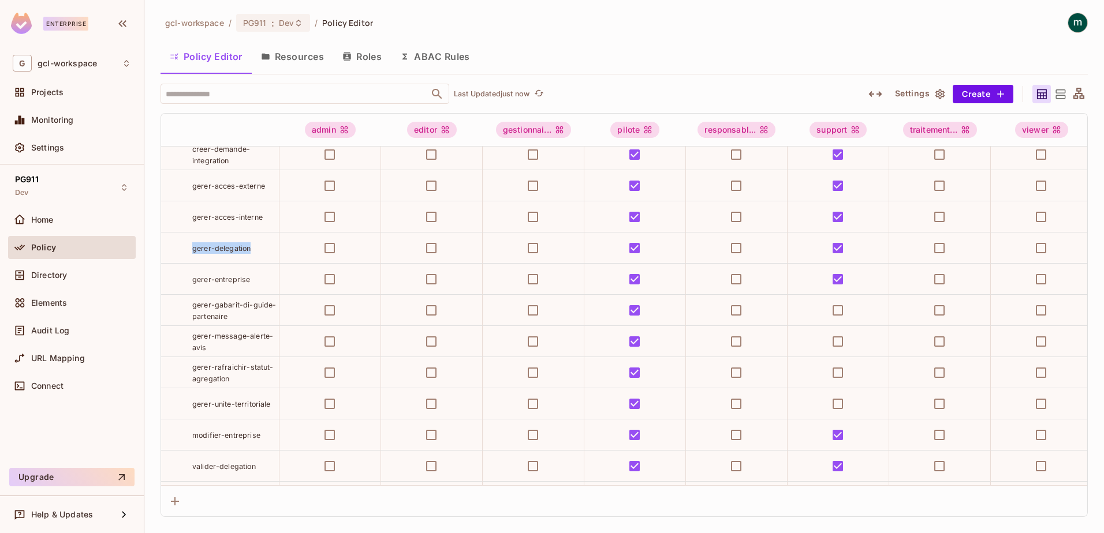
drag, startPoint x: 193, startPoint y: 270, endPoint x: 255, endPoint y: 268, distance: 62.4
click at [255, 254] on div "gerer-delegation" at bounding box center [235, 248] width 87 height 12
copy span "gerer-delegation"
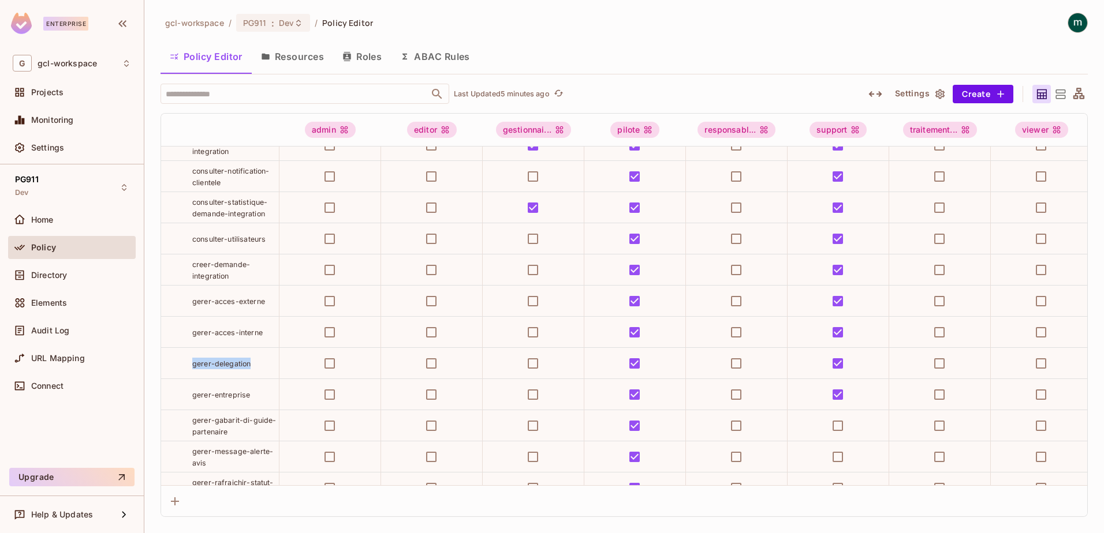
scroll to position [0, 0]
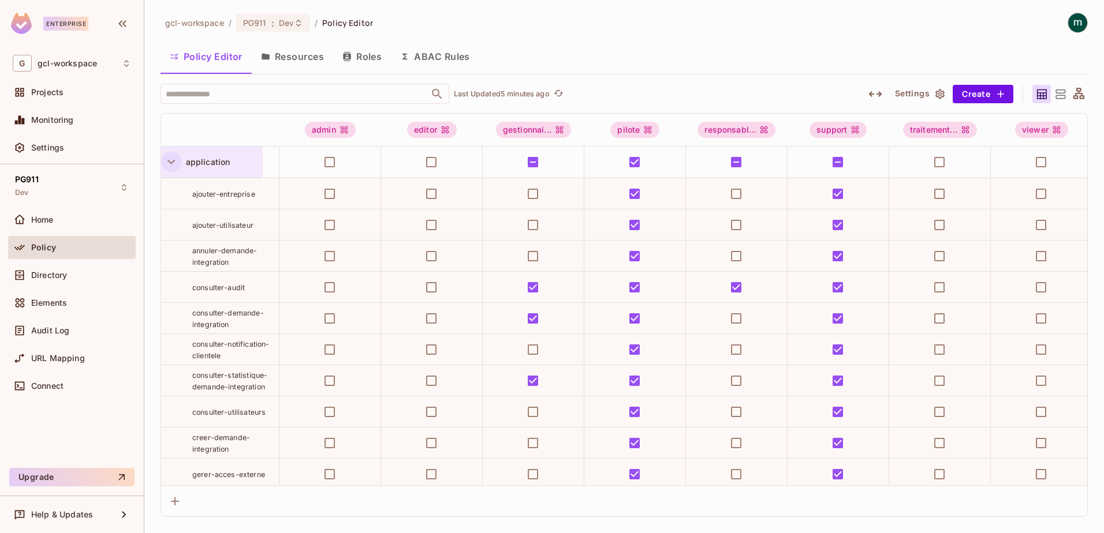
click at [169, 160] on icon "button" at bounding box center [171, 162] width 8 height 5
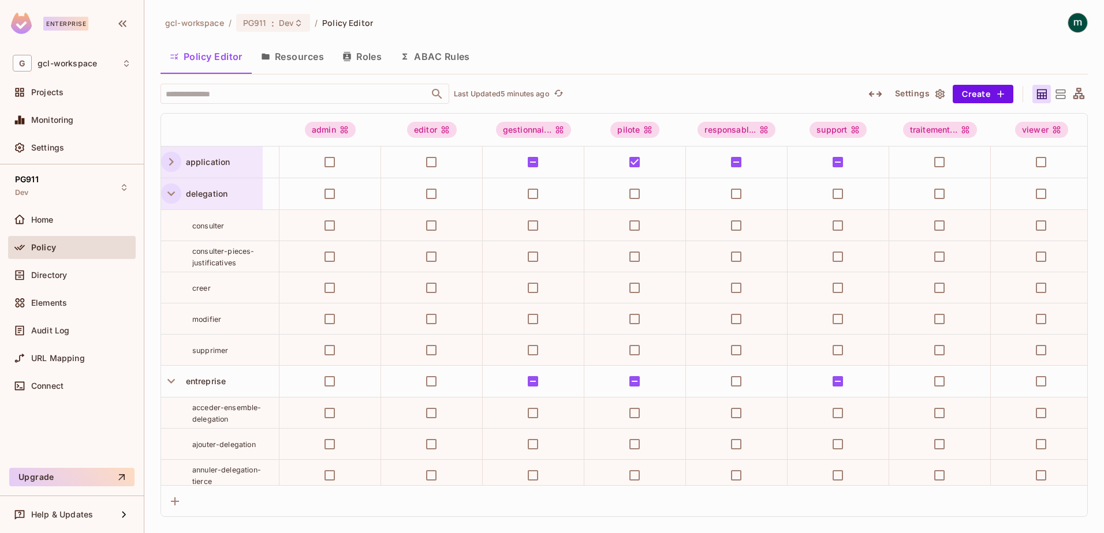
click at [173, 193] on icon "button" at bounding box center [171, 194] width 8 height 5
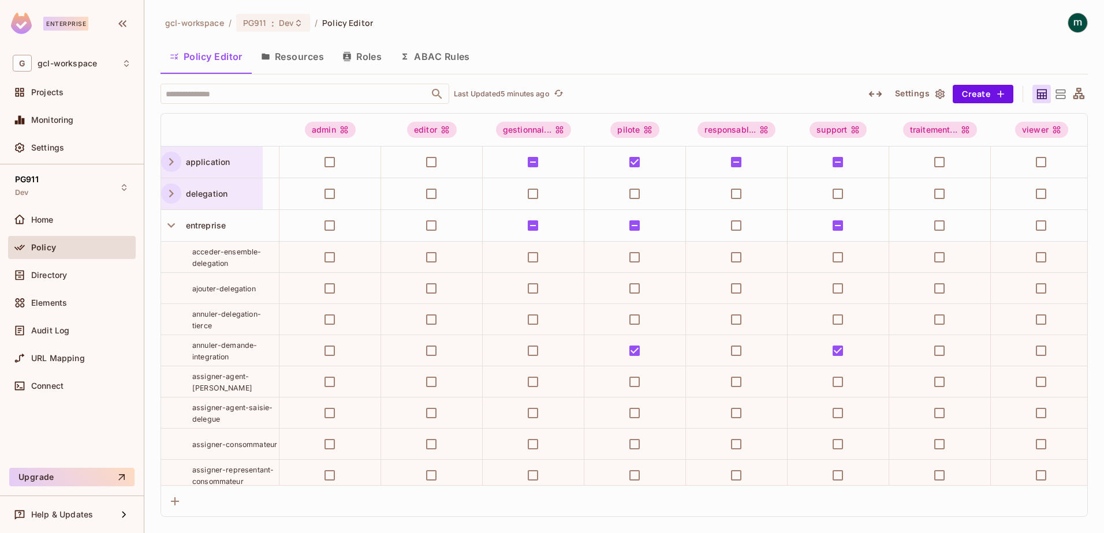
scroll to position [58, 0]
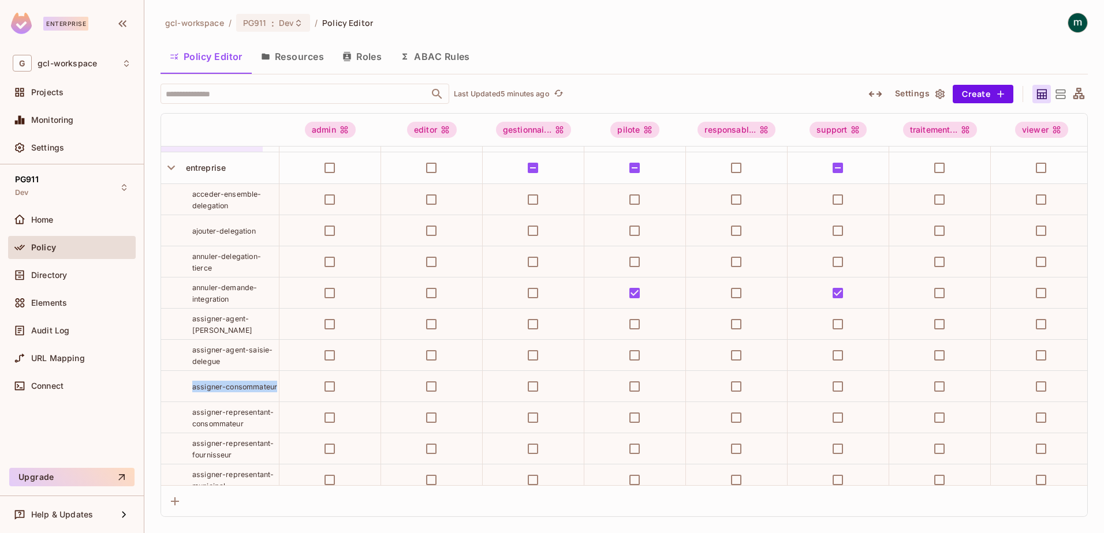
drag, startPoint x: 193, startPoint y: 383, endPoint x: 244, endPoint y: 390, distance: 51.8
click at [244, 390] on div "assigner-consommateur" at bounding box center [235, 387] width 87 height 12
copy span "assigner-consommateur"
